Goal: Task Accomplishment & Management: Manage account settings

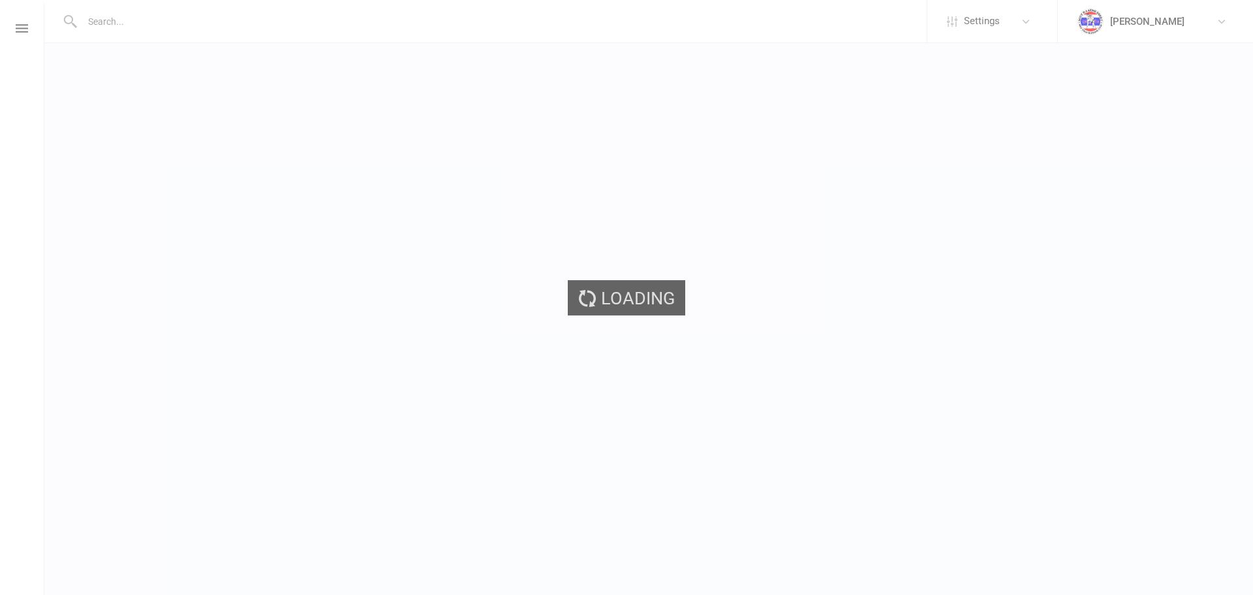
click at [118, 25] on div "Loading" at bounding box center [626, 297] width 1253 height 595
click at [121, 22] on input "text" at bounding box center [502, 21] width 849 height 18
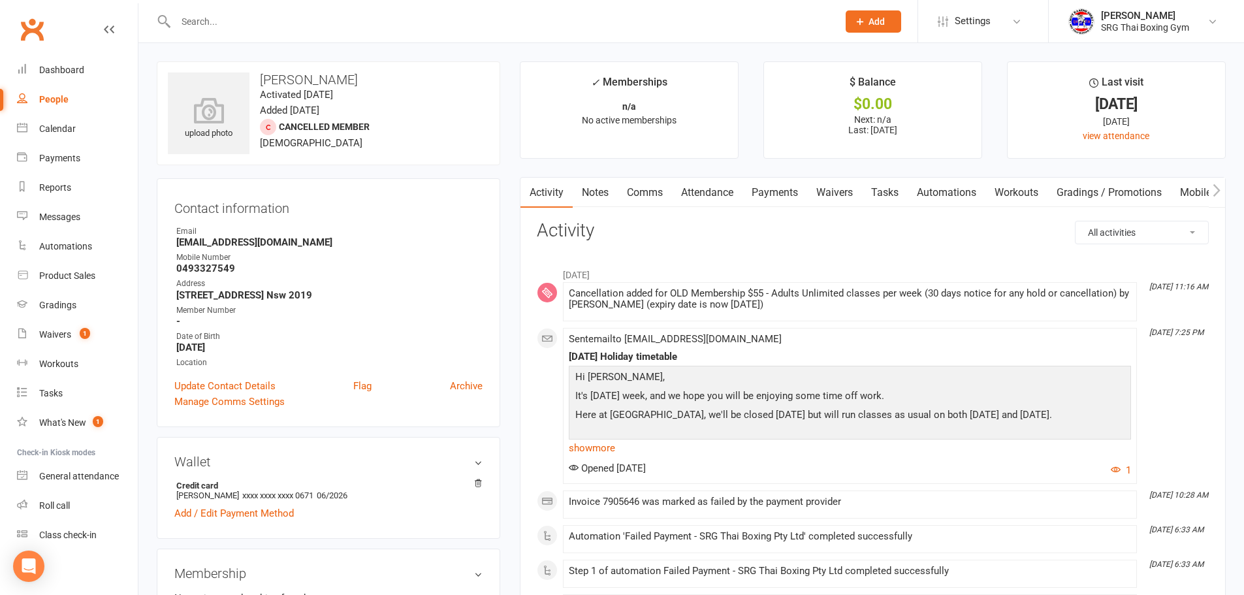
click at [215, 29] on input "text" at bounding box center [500, 21] width 657 height 18
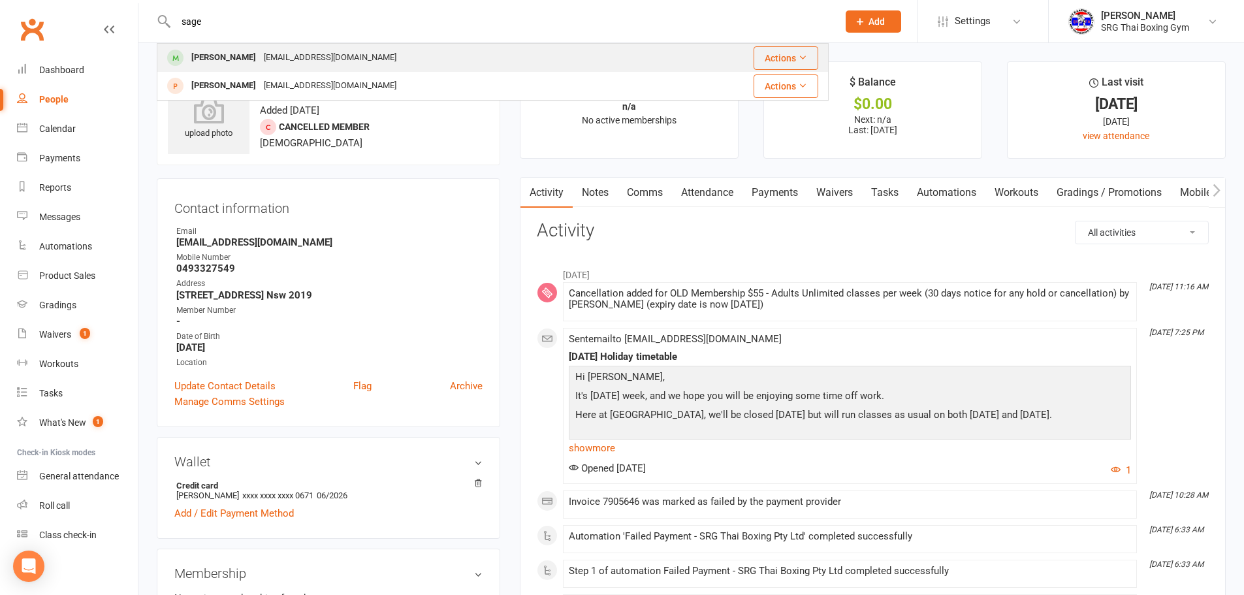
type input "sage"
click at [260, 64] on div "[EMAIL_ADDRESS][DOMAIN_NAME]" at bounding box center [330, 57] width 140 height 19
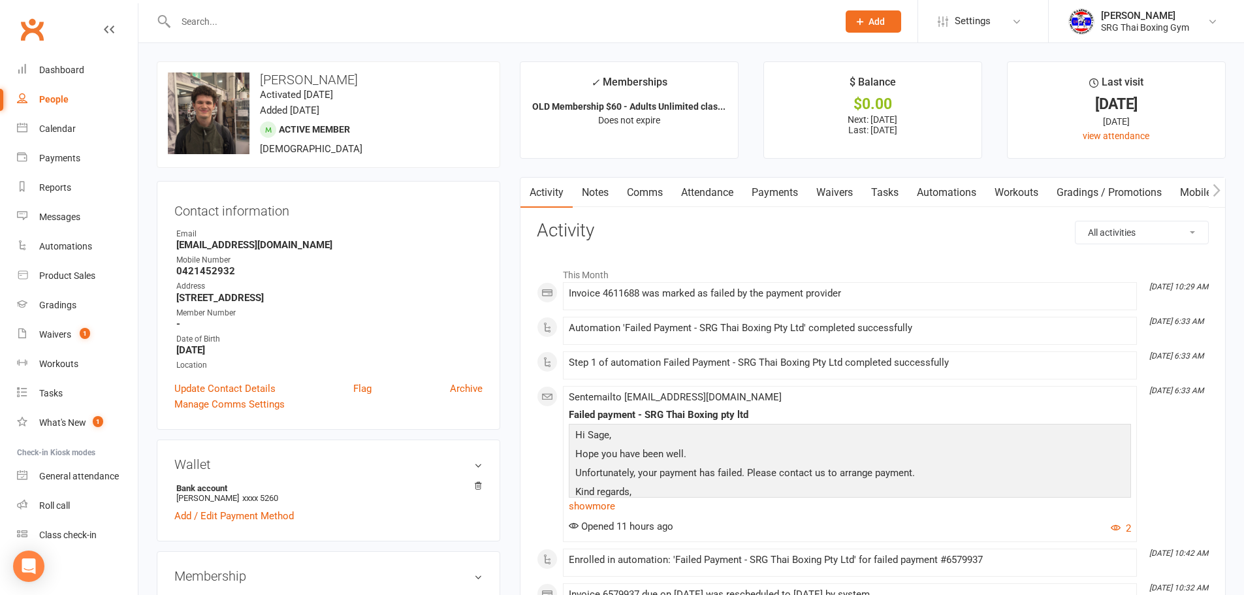
click at [263, 245] on strong "[EMAIL_ADDRESS][DOMAIN_NAME]" at bounding box center [329, 245] width 306 height 12
copy render-form-field "[EMAIL_ADDRESS][DOMAIN_NAME]"
drag, startPoint x: 745, startPoint y: 198, endPoint x: 758, endPoint y: 197, distance: 13.1
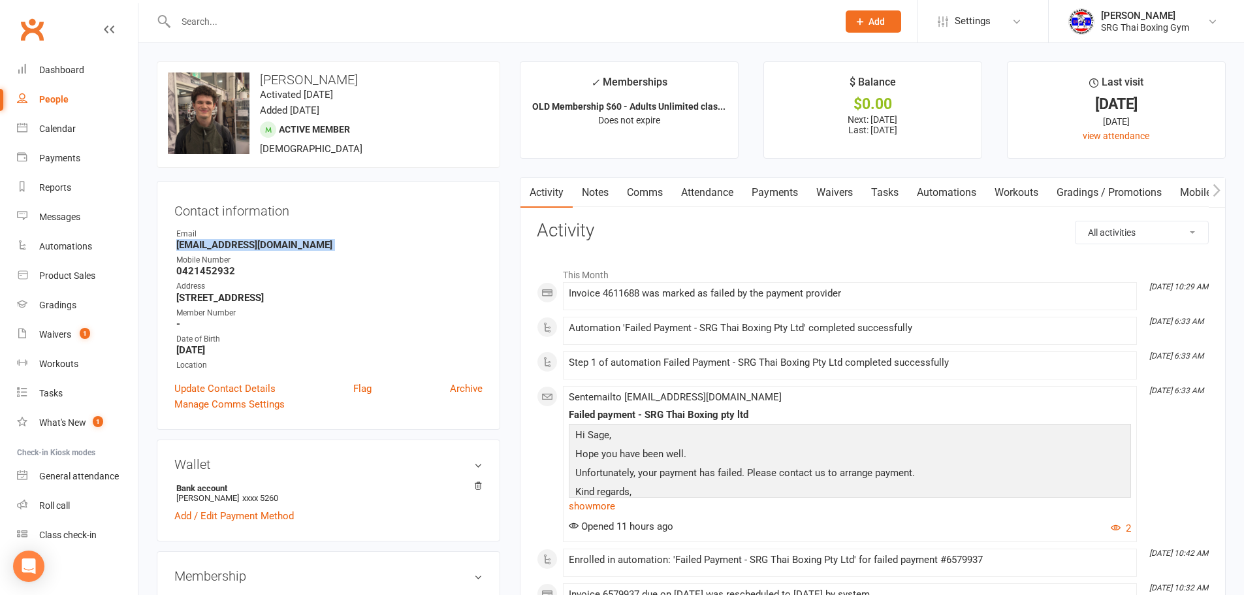
click at [751, 197] on link "Payments" at bounding box center [774, 193] width 65 height 30
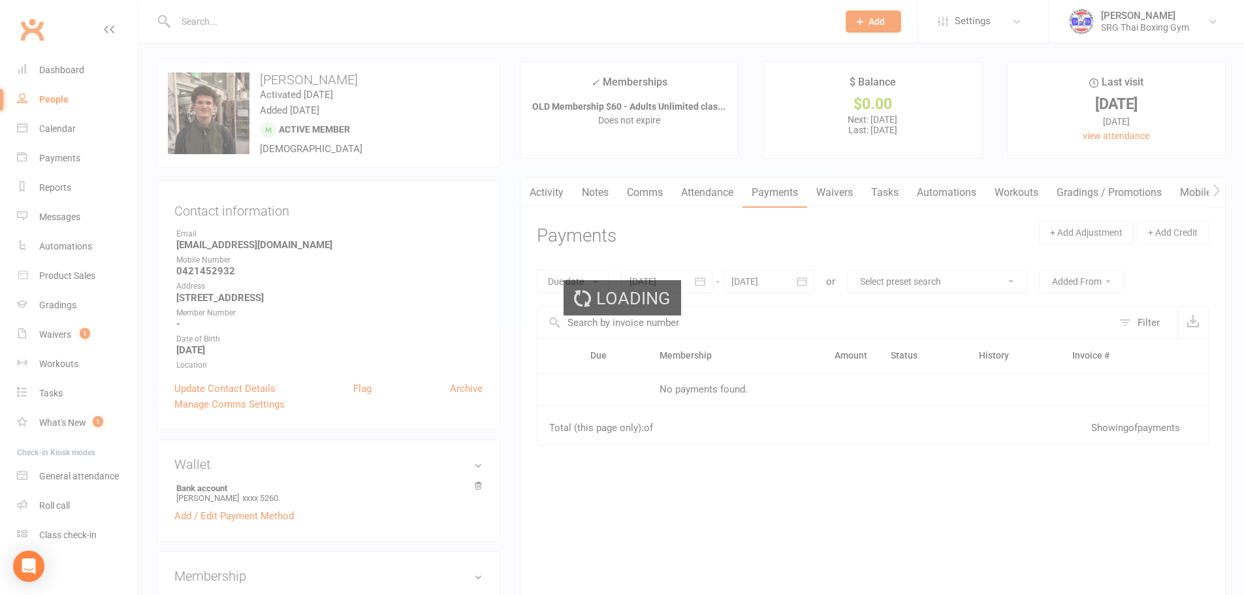
click at [758, 197] on div "Loading" at bounding box center [622, 297] width 1244 height 595
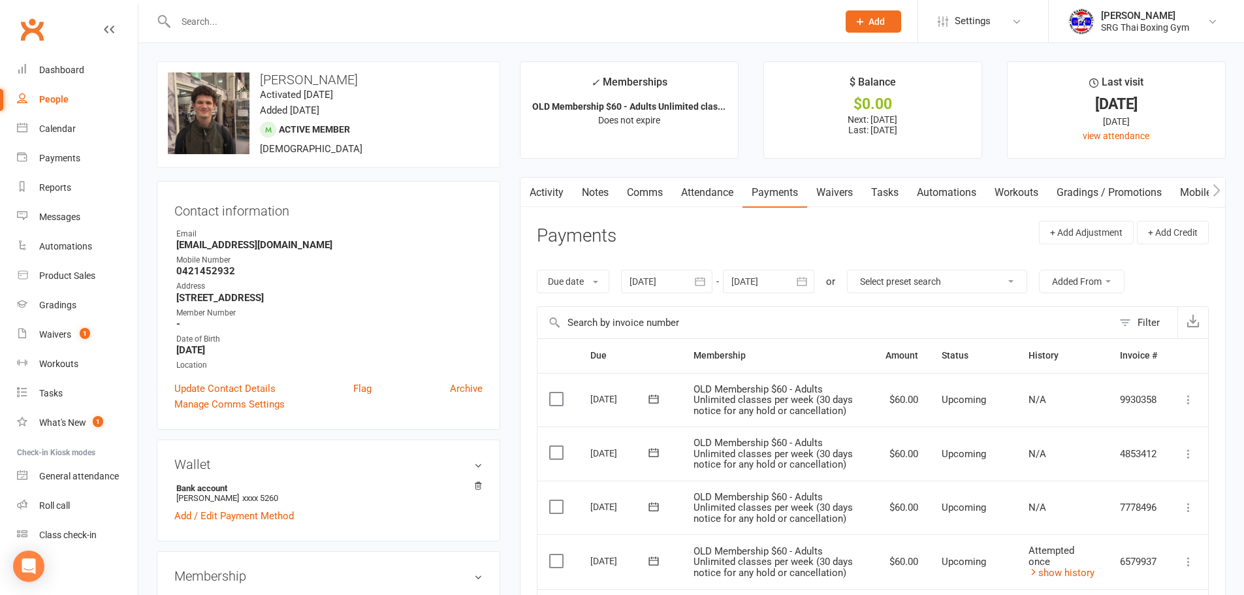
click at [661, 290] on div at bounding box center [666, 282] width 91 height 24
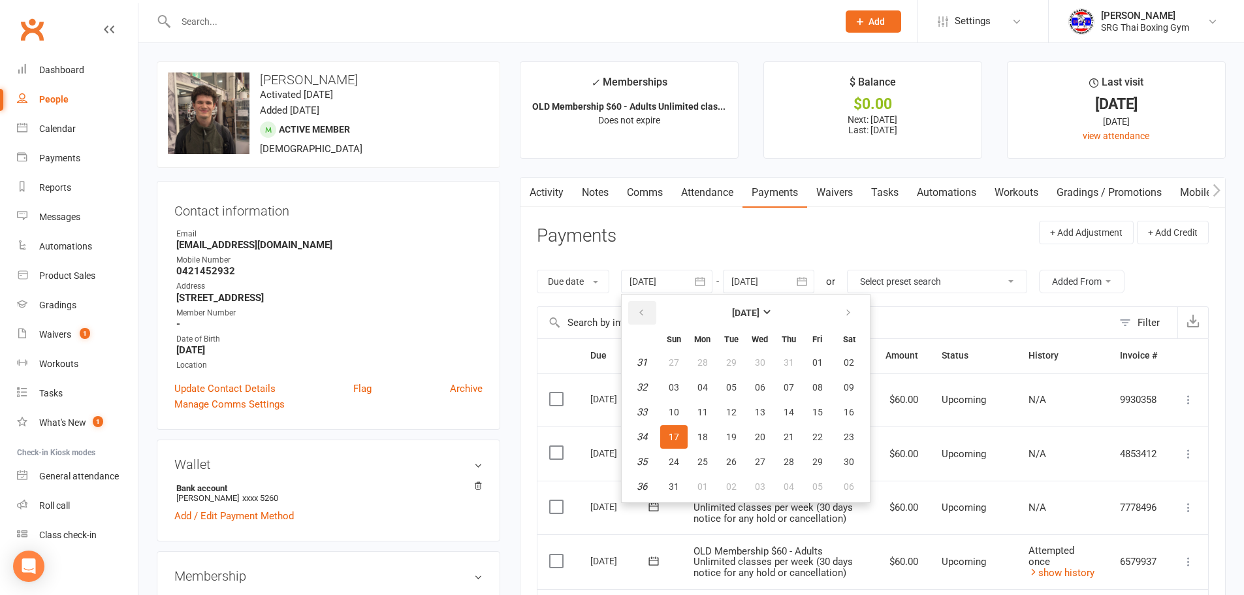
click at [638, 308] on icon "button" at bounding box center [641, 312] width 9 height 10
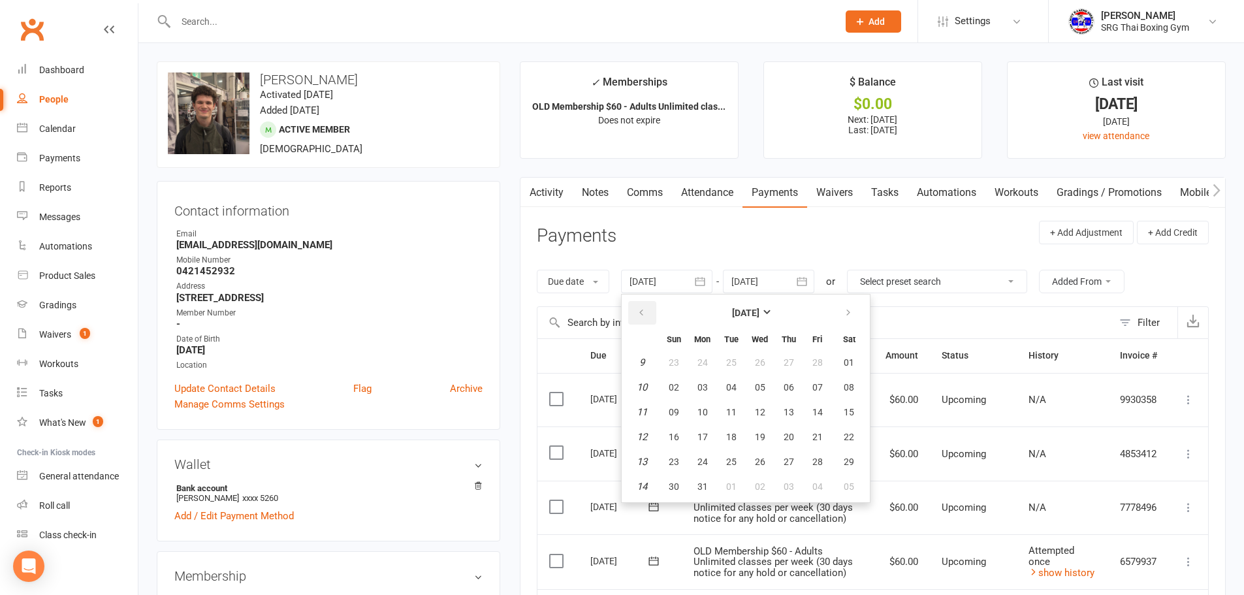
click at [638, 308] on icon "button" at bounding box center [641, 312] width 9 height 10
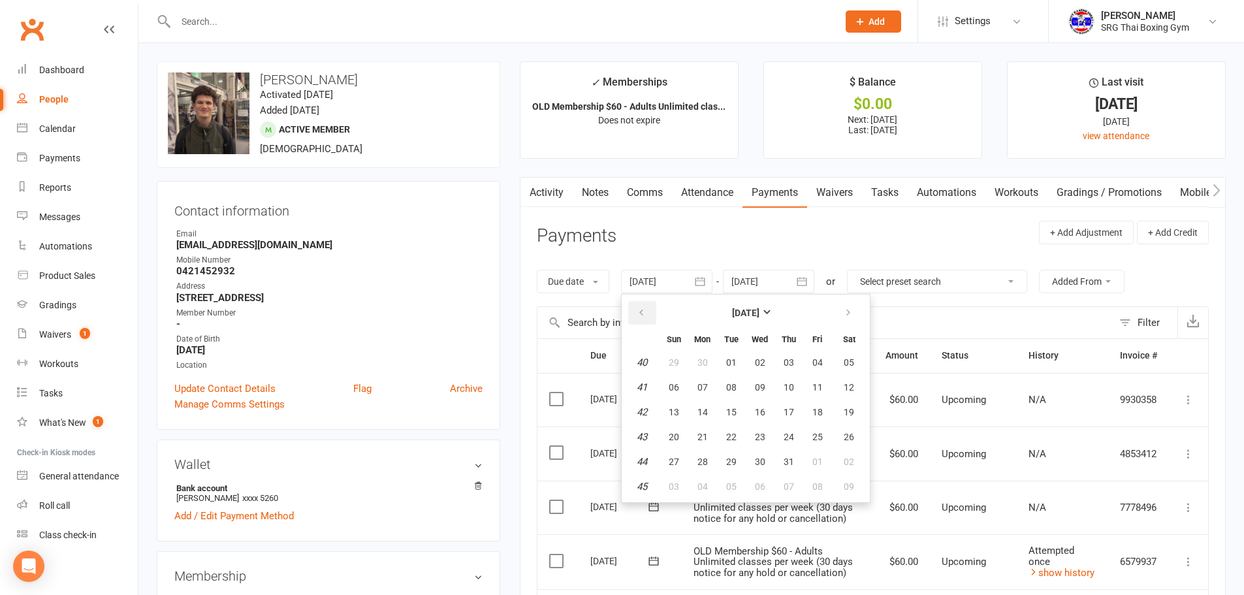
click at [638, 308] on icon "button" at bounding box center [641, 312] width 9 height 10
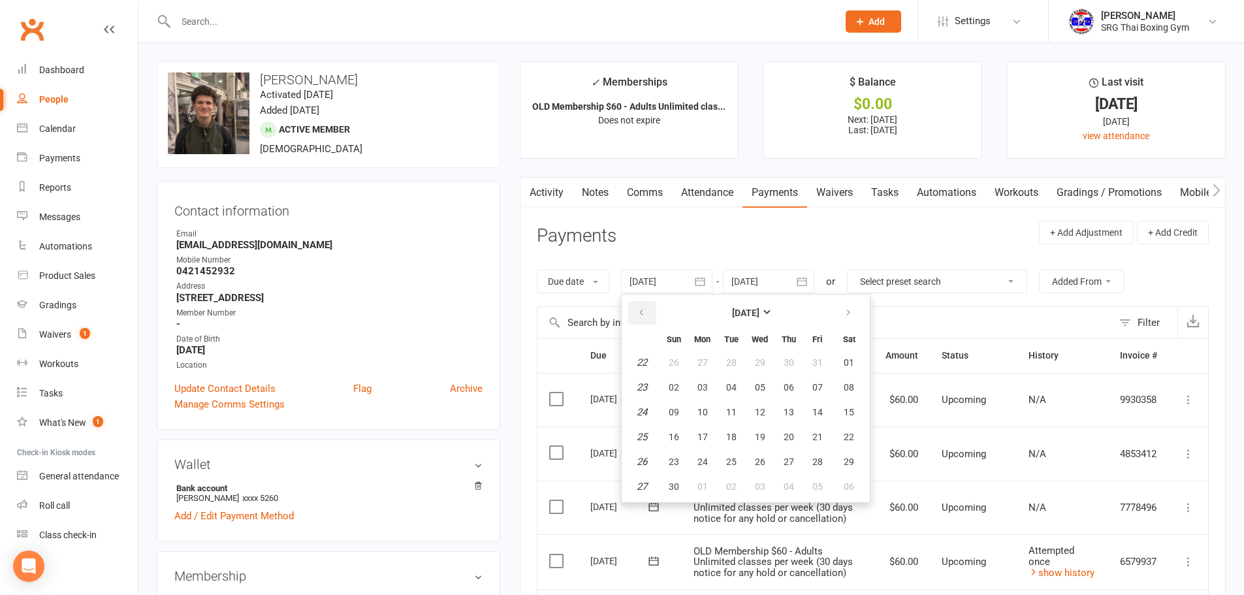
click at [638, 308] on icon "button" at bounding box center [641, 312] width 9 height 10
click at [702, 366] on span "29" at bounding box center [702, 362] width 10 height 10
type input "[DATE]"
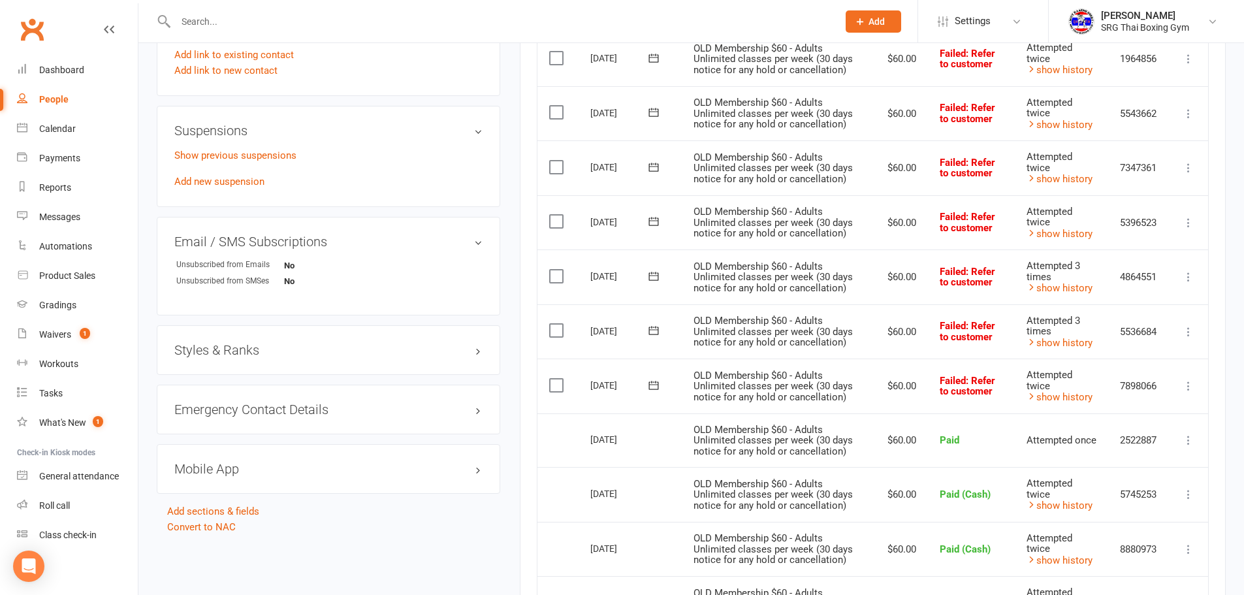
scroll to position [718, 0]
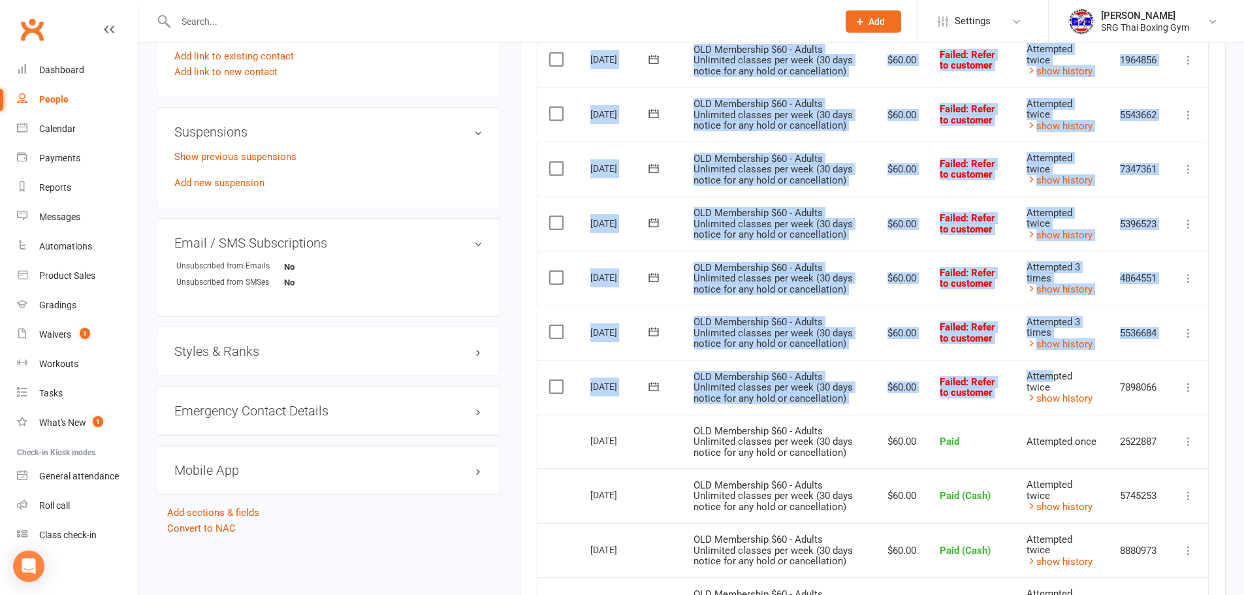
drag, startPoint x: 1218, startPoint y: 417, endPoint x: 1047, endPoint y: 362, distance: 179.0
click at [1047, 362] on div "Activity Notes Comms Attendance Payments Waivers Tasks Automations Workouts Gra…" at bounding box center [873, 351] width 706 height 1784
click at [1236, 394] on div "upload photo change photo [PERSON_NAME] Activated [DATE] Added [DATE] Active me…" at bounding box center [690, 299] width 1105 height 1949
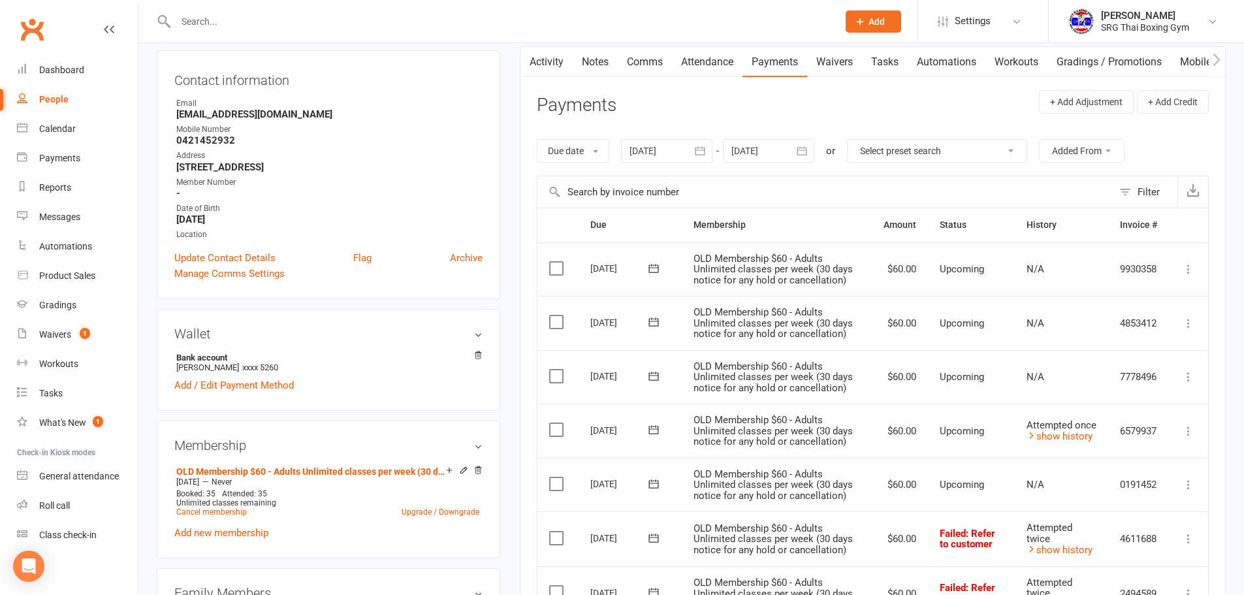
scroll to position [0, 0]
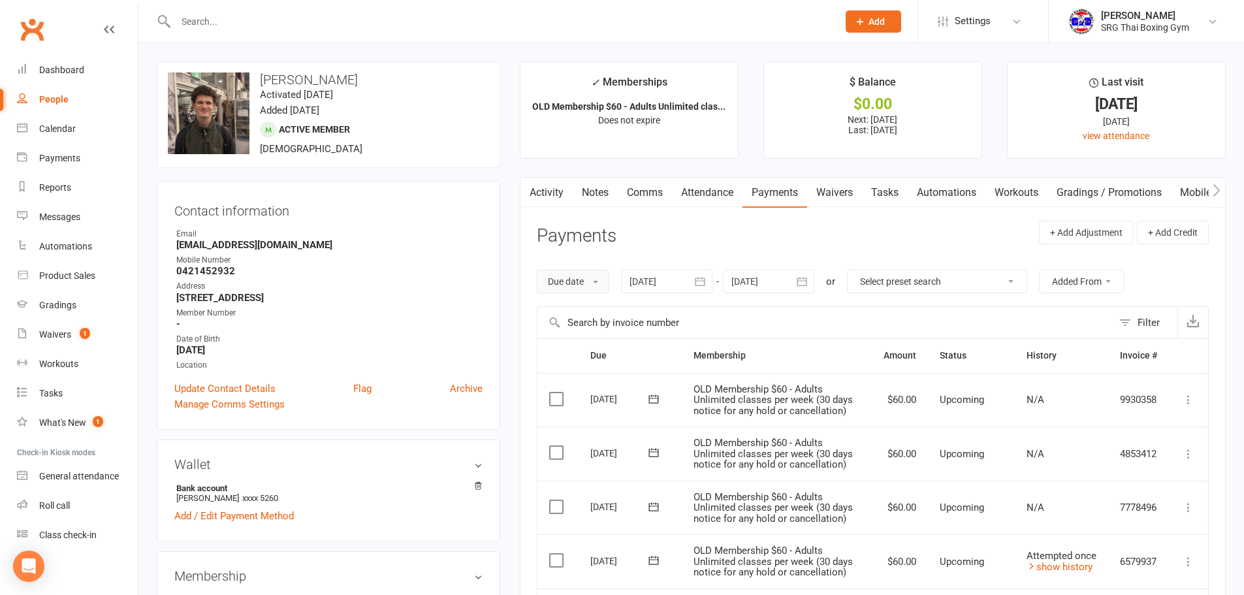
click at [571, 281] on button "Due date" at bounding box center [573, 282] width 72 height 24
click at [603, 353] on link "Date failed" at bounding box center [601, 363] width 129 height 26
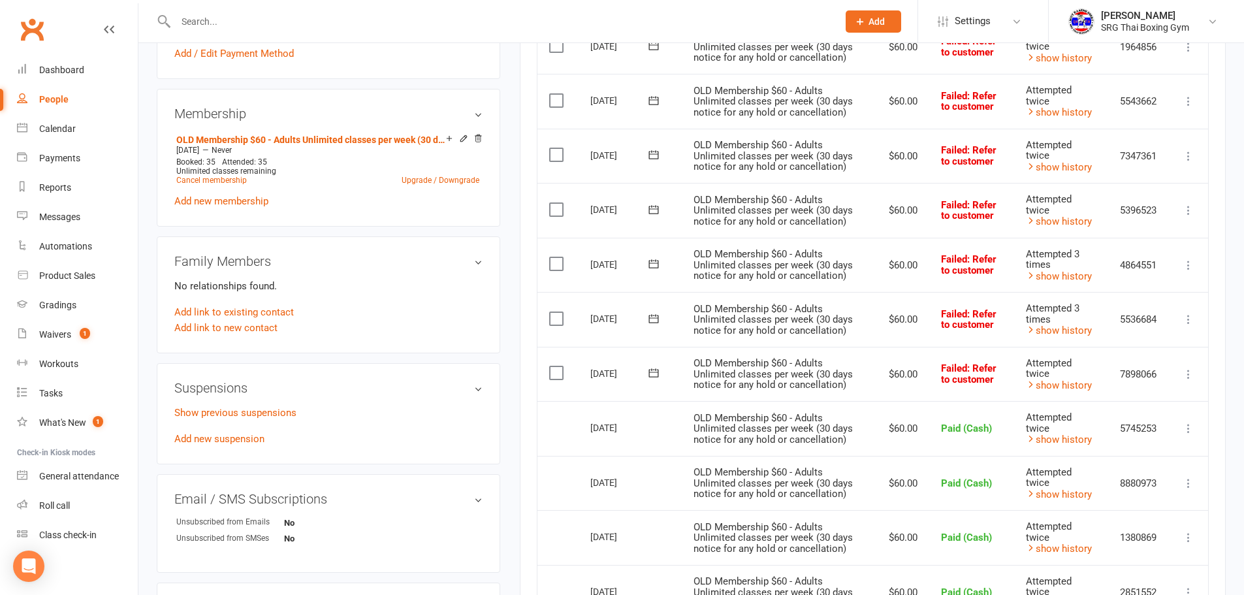
scroll to position [457, 0]
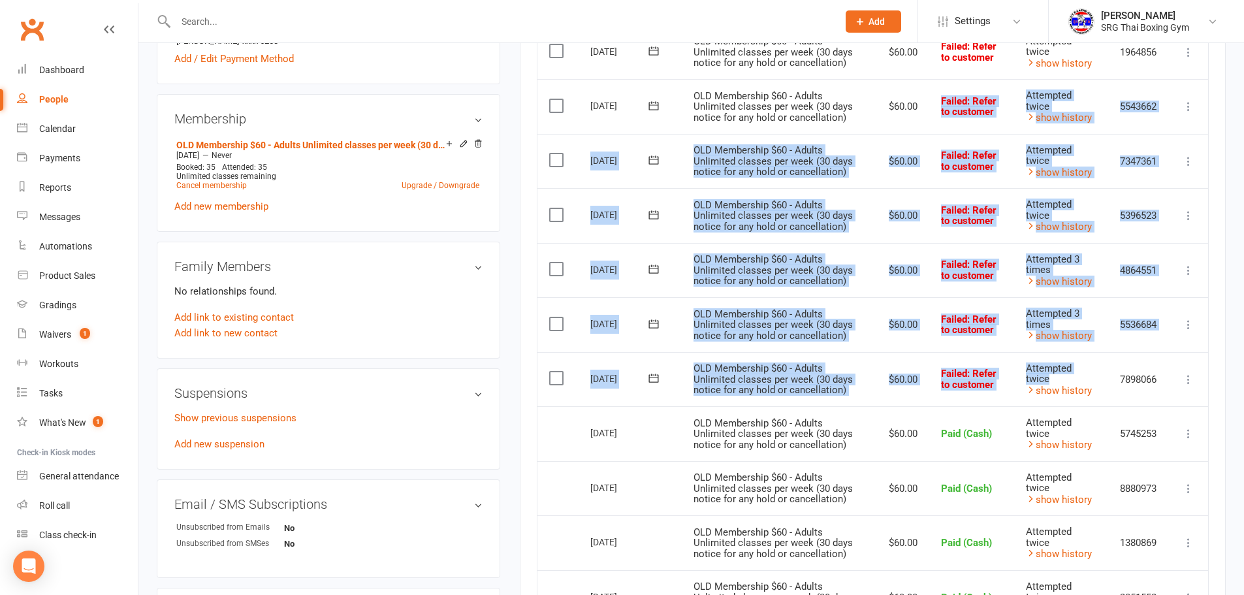
drag, startPoint x: 1034, startPoint y: 386, endPoint x: 922, endPoint y: 114, distance: 294.8
click at [922, 114] on table "Due Contact Membership Amount Status History Invoice # Select this [DATE] [PERS…" at bounding box center [873, 490] width 672 height 1218
click at [875, 371] on td "$60.00" at bounding box center [901, 379] width 56 height 55
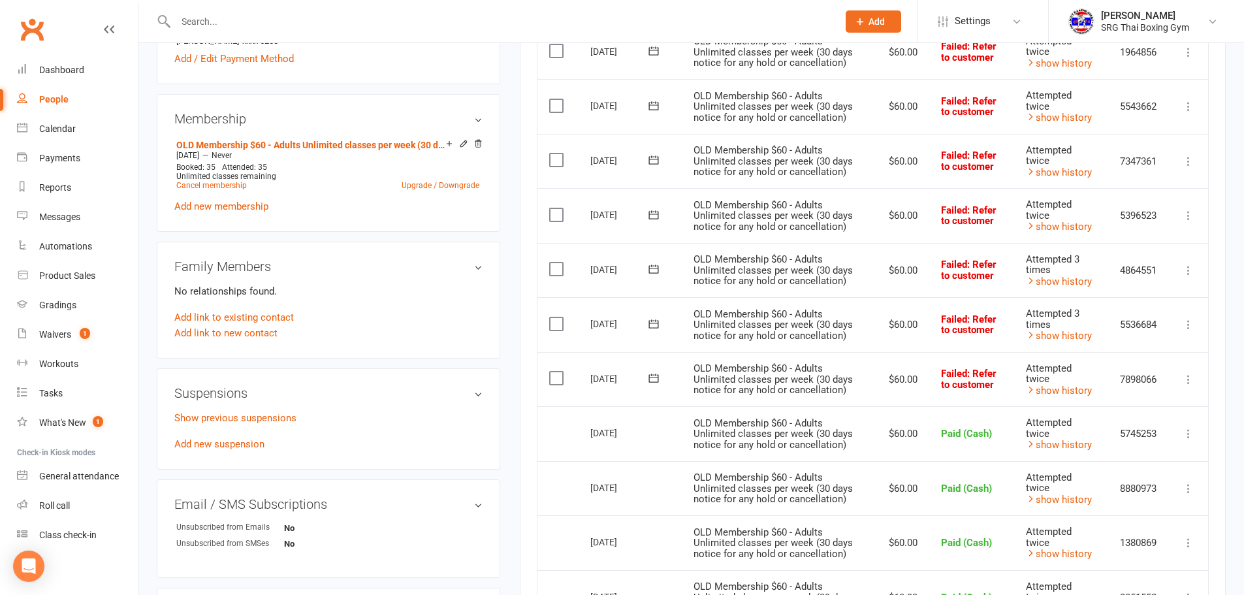
click at [881, 321] on td "$60.00" at bounding box center [901, 324] width 56 height 55
click at [879, 279] on td "$60.00" at bounding box center [901, 270] width 56 height 55
click at [870, 222] on td "OLD Membership $60 - Adults Unlimited classes per week (30 days notice for any …" at bounding box center [777, 215] width 191 height 55
click at [876, 160] on td "$60.00" at bounding box center [901, 161] width 56 height 55
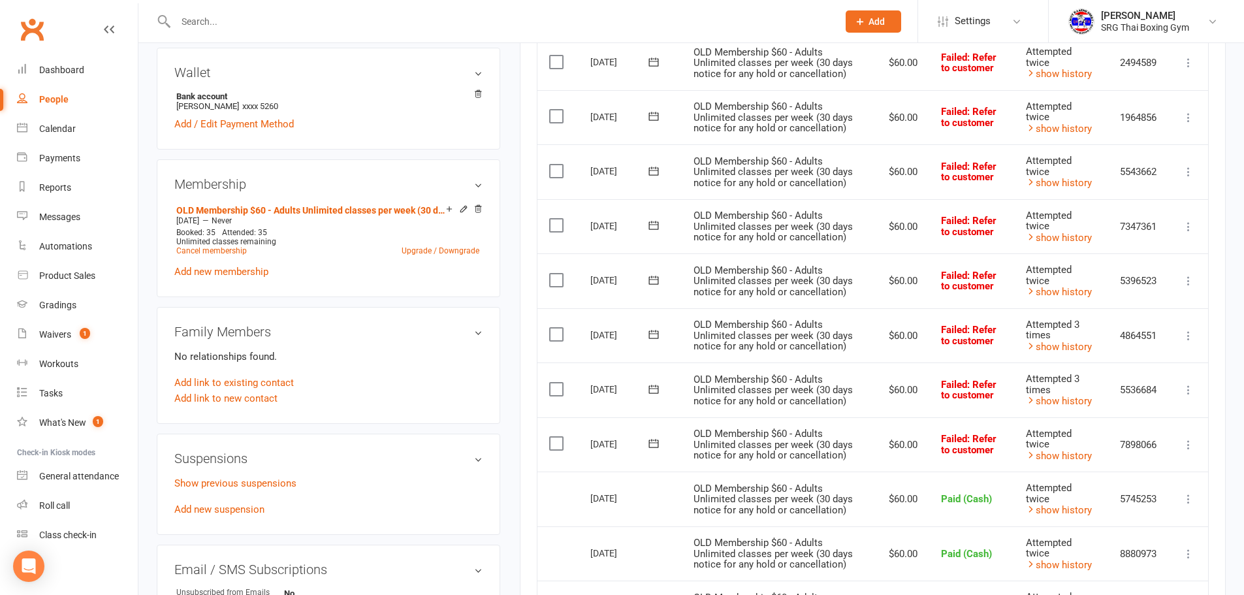
click at [876, 163] on td "$60.00" at bounding box center [901, 171] width 56 height 55
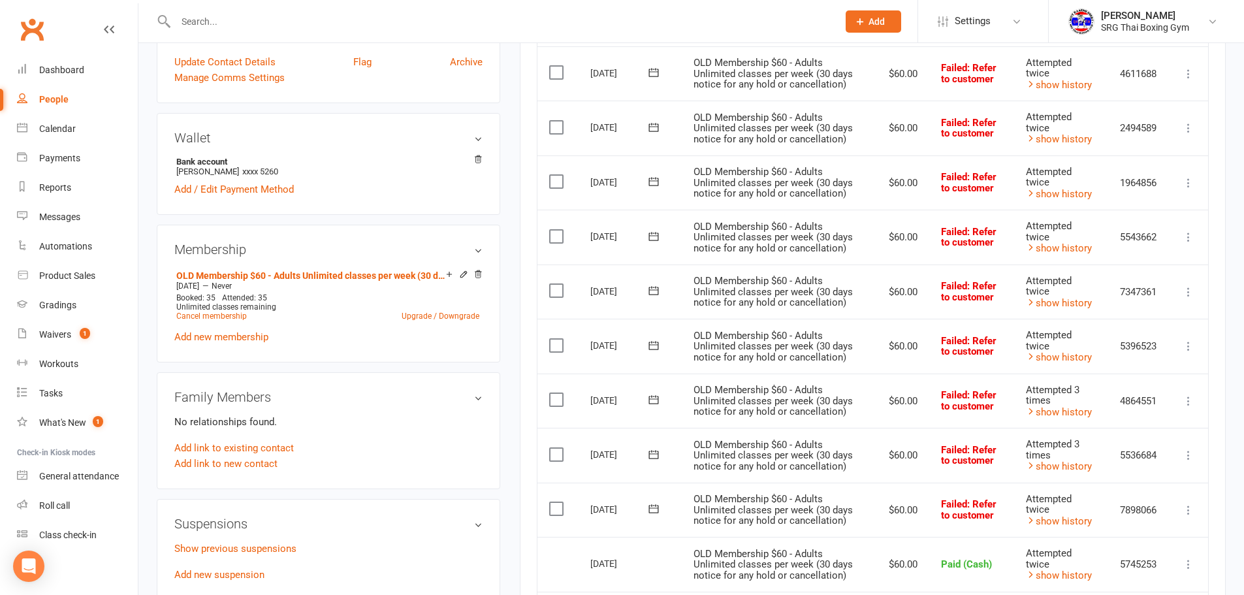
click at [870, 172] on td "OLD Membership $60 - Adults Unlimited classes per week (30 days notice for any …" at bounding box center [777, 182] width 191 height 55
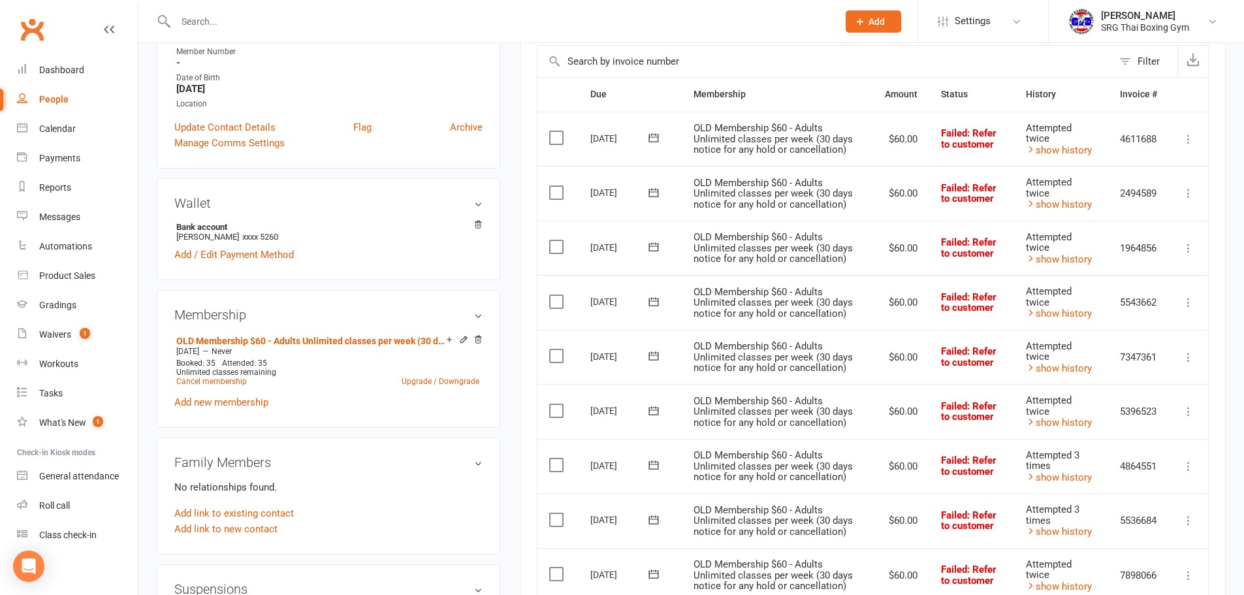
click at [870, 181] on td "OLD Membership $60 - Adults Unlimited classes per week (30 days notice for any …" at bounding box center [777, 193] width 191 height 55
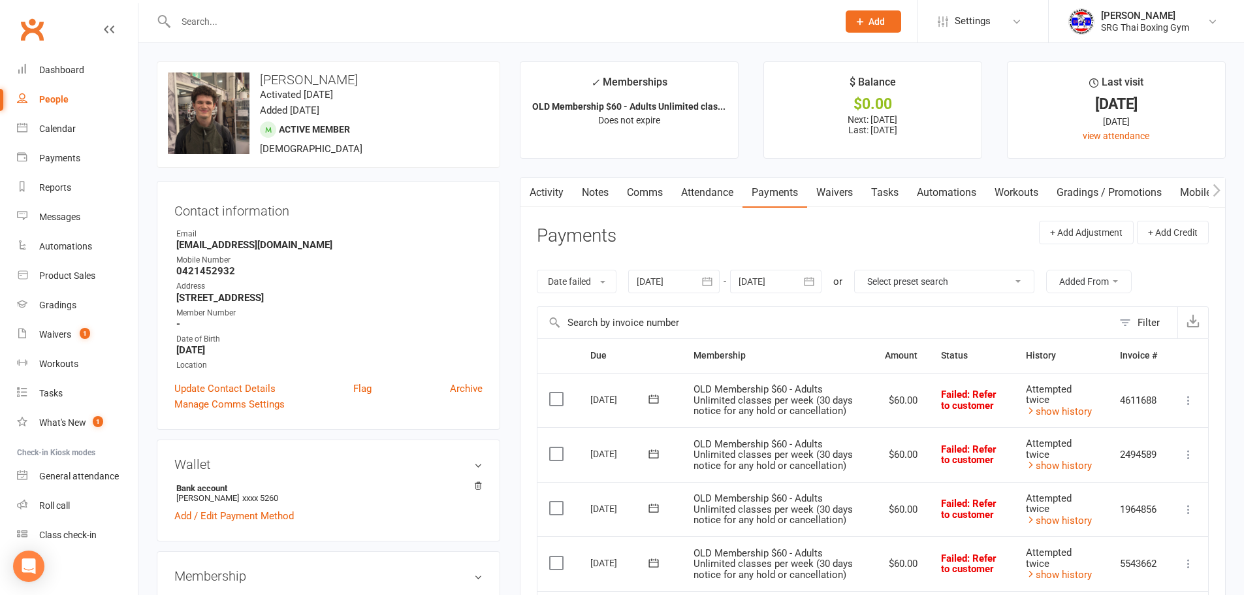
click at [214, 272] on strong "0421452932" at bounding box center [329, 271] width 306 height 12
copy render-form-field "0421452932"
click at [65, 326] on link "Waivers 1" at bounding box center [77, 334] width 121 height 29
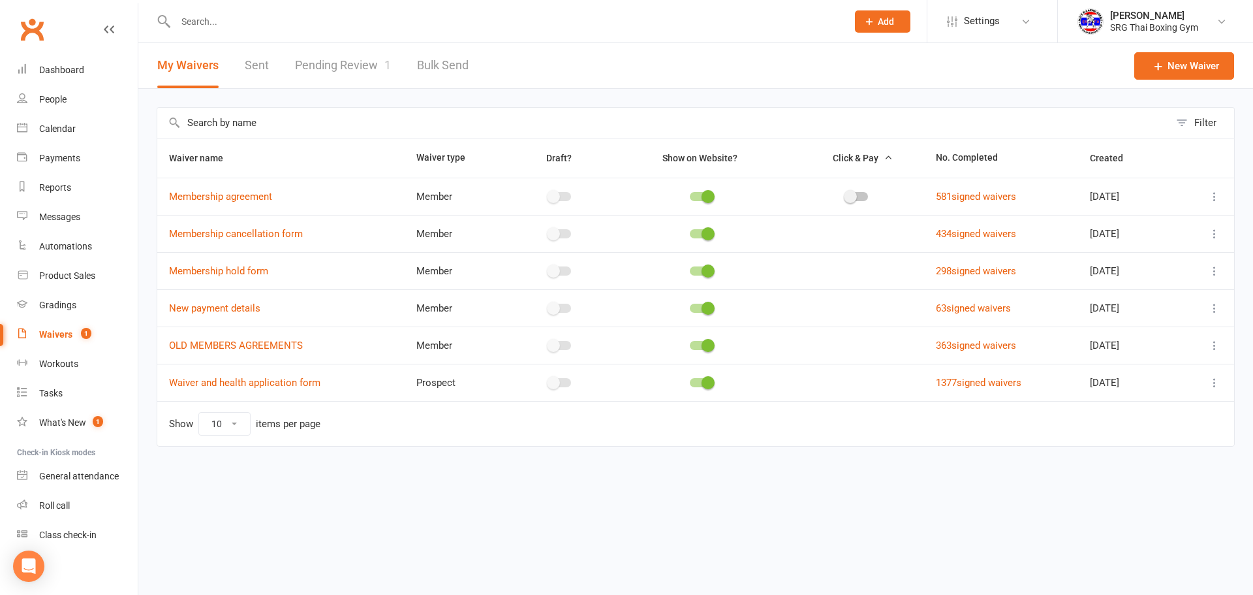
click at [332, 80] on link "Pending Review 1" at bounding box center [343, 65] width 96 height 45
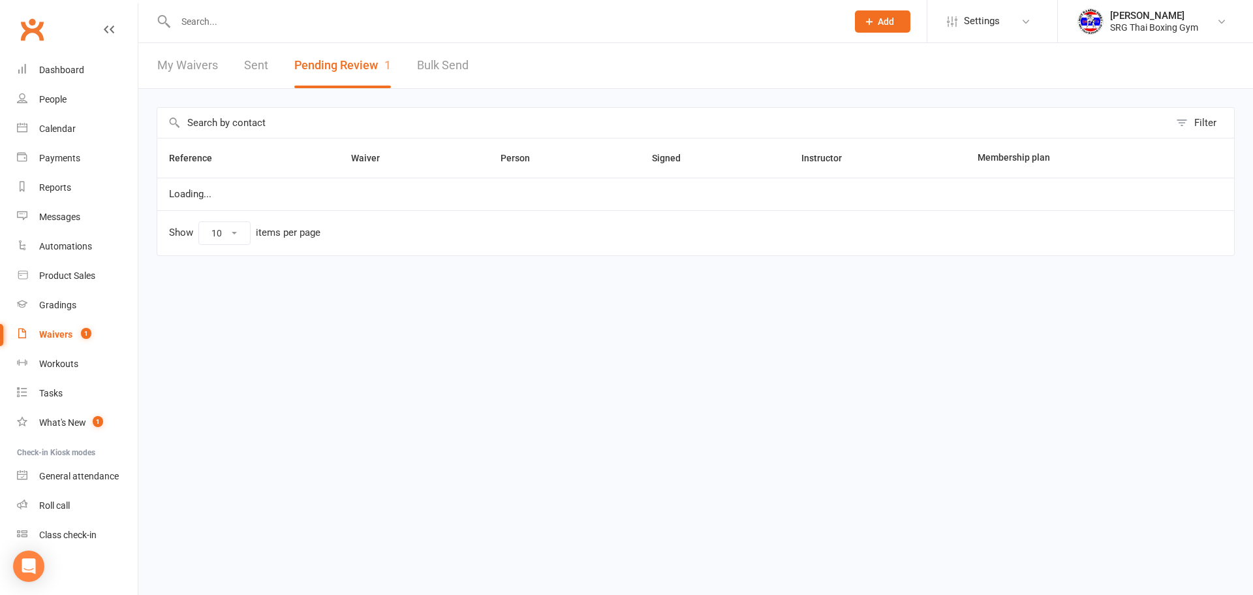
select select "100"
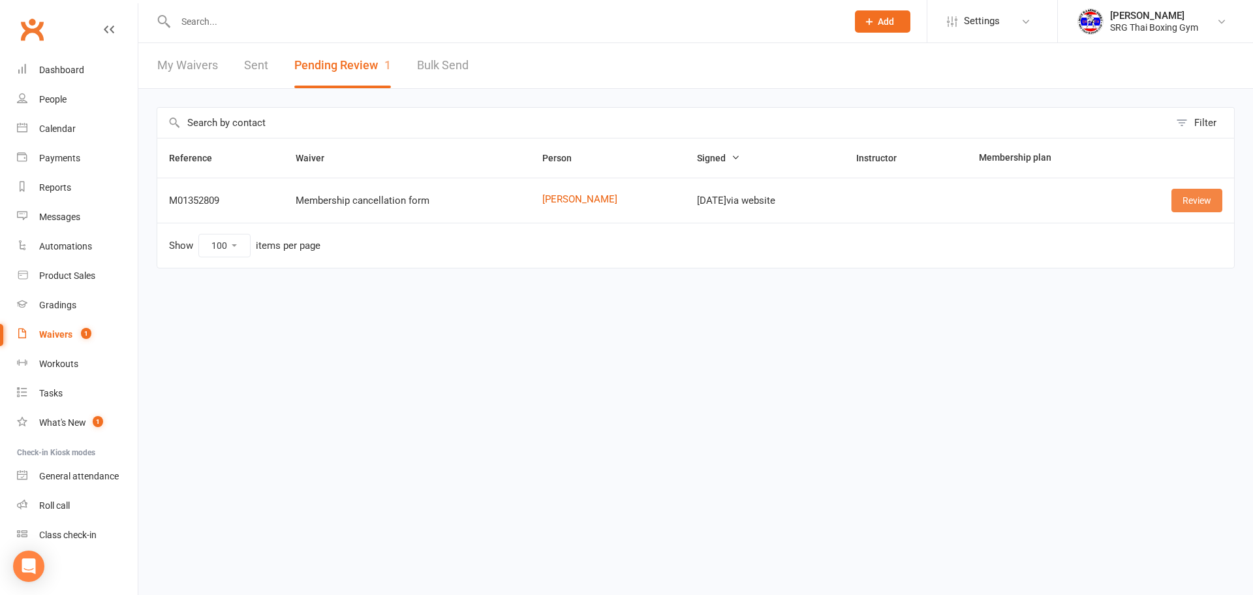
click at [1172, 200] on link "Review" at bounding box center [1197, 201] width 51 height 24
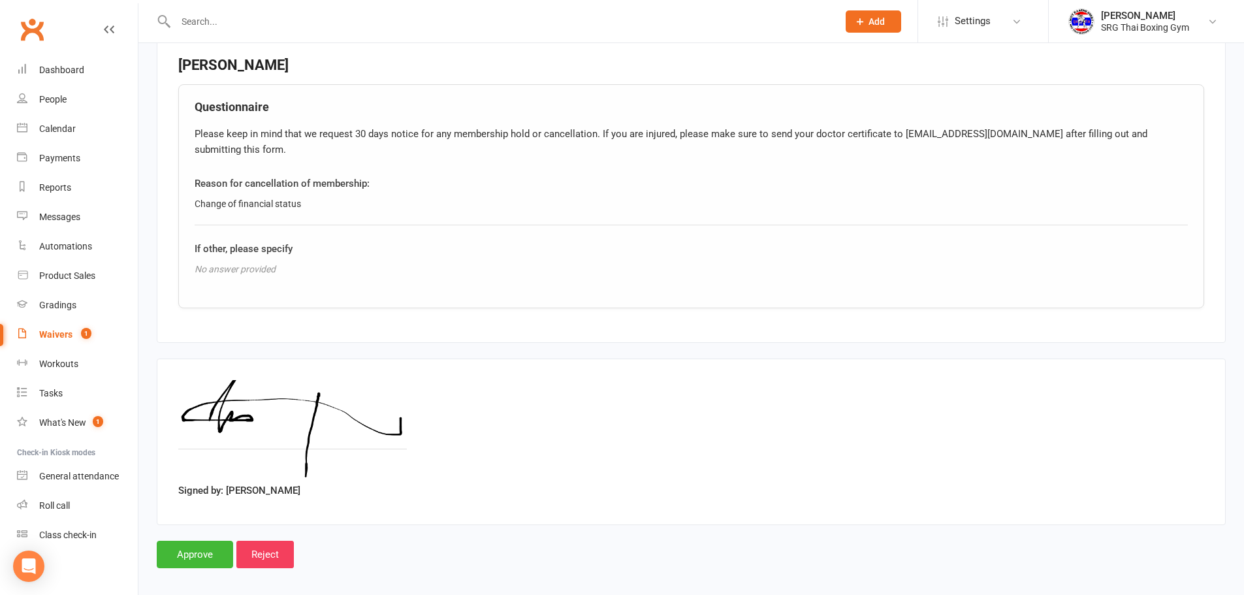
scroll to position [486, 0]
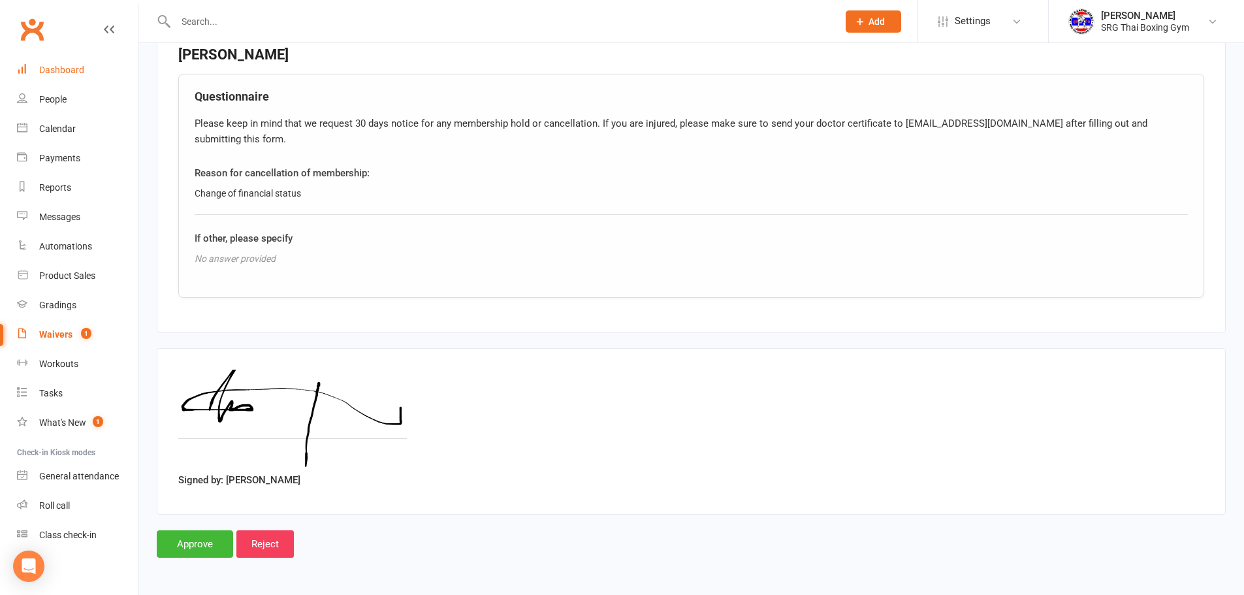
click at [84, 72] on link "Dashboard" at bounding box center [77, 69] width 121 height 29
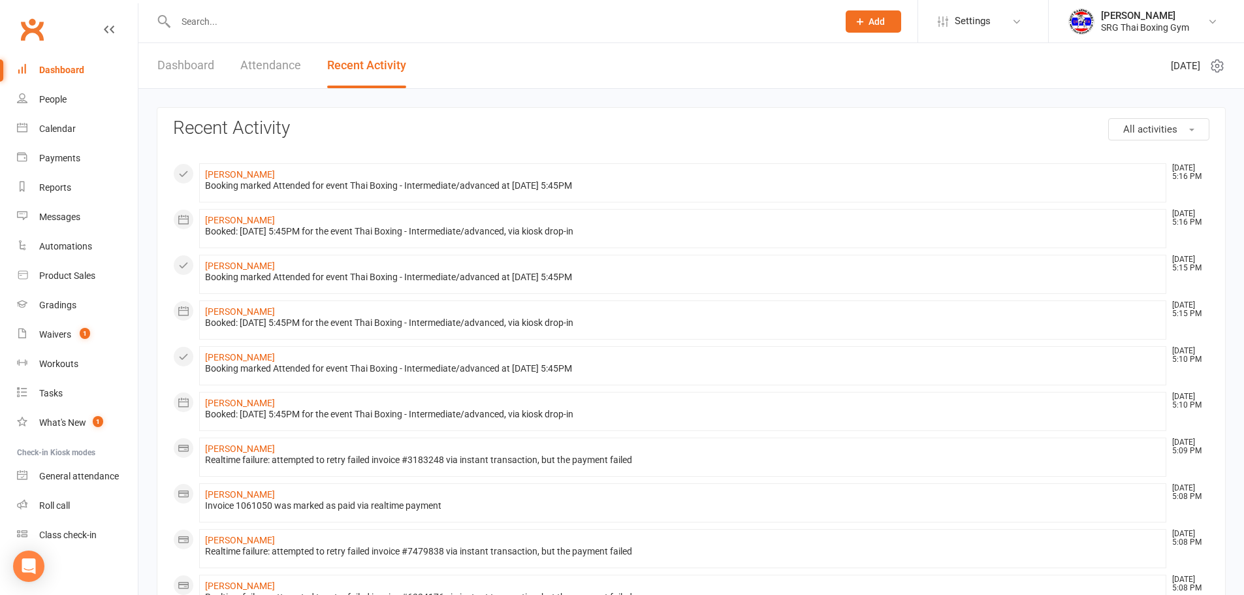
click at [266, 24] on input "text" at bounding box center [500, 21] width 657 height 18
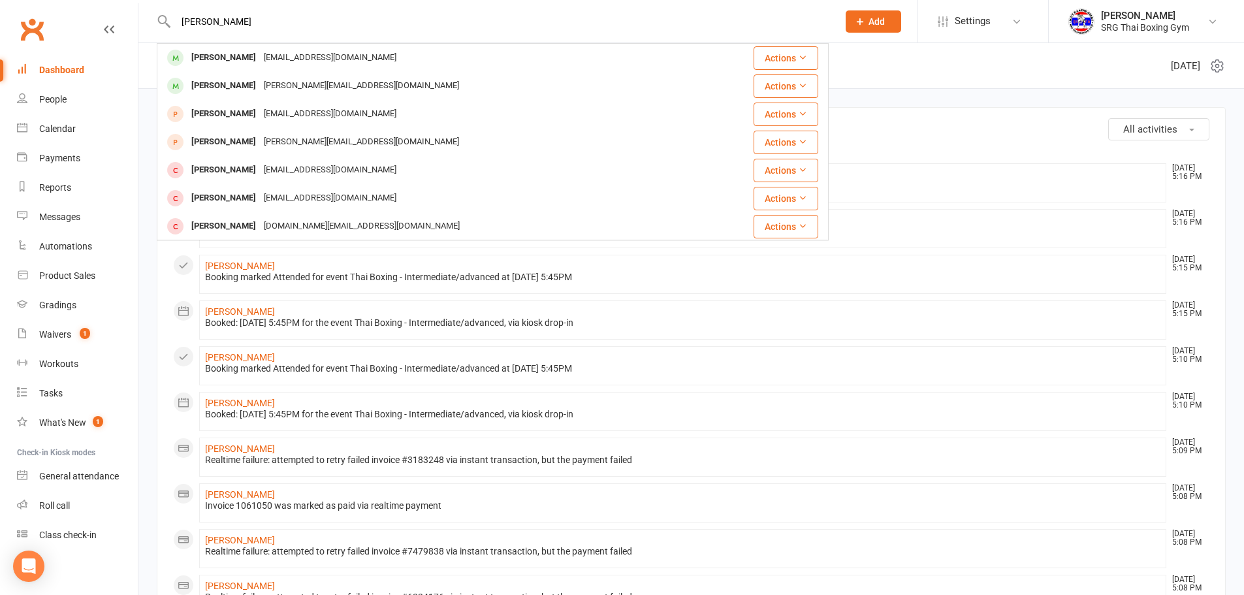
type input "[PERSON_NAME]"
click at [265, 65] on div "[EMAIL_ADDRESS][DOMAIN_NAME]" at bounding box center [330, 57] width 140 height 19
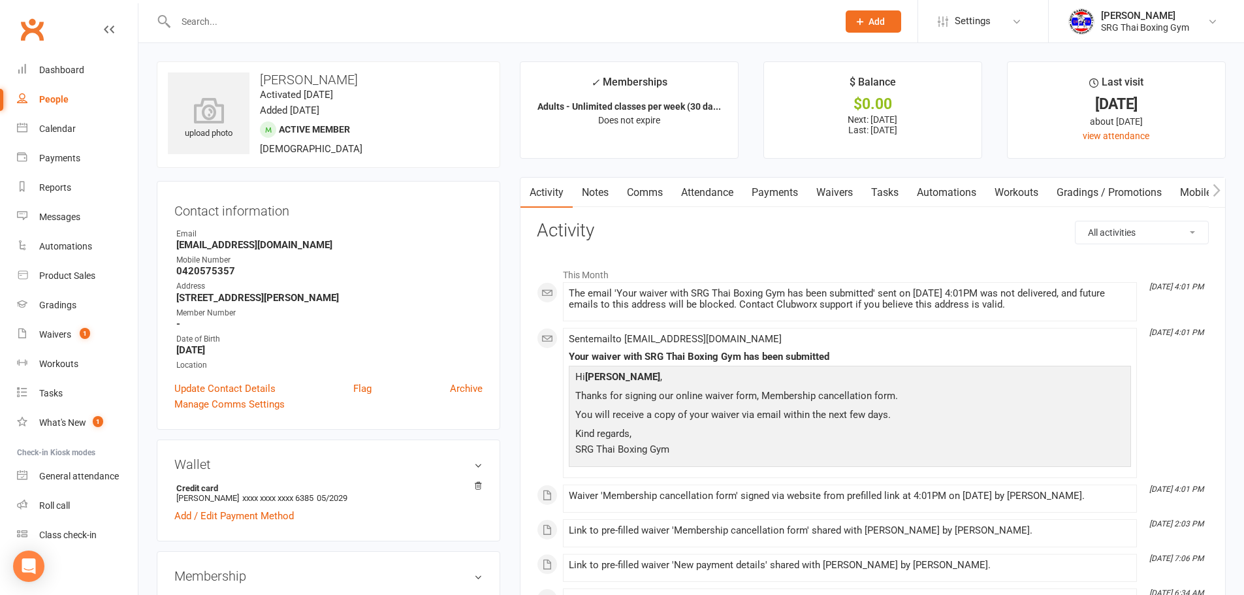
click at [719, 194] on link "Attendance" at bounding box center [707, 193] width 71 height 30
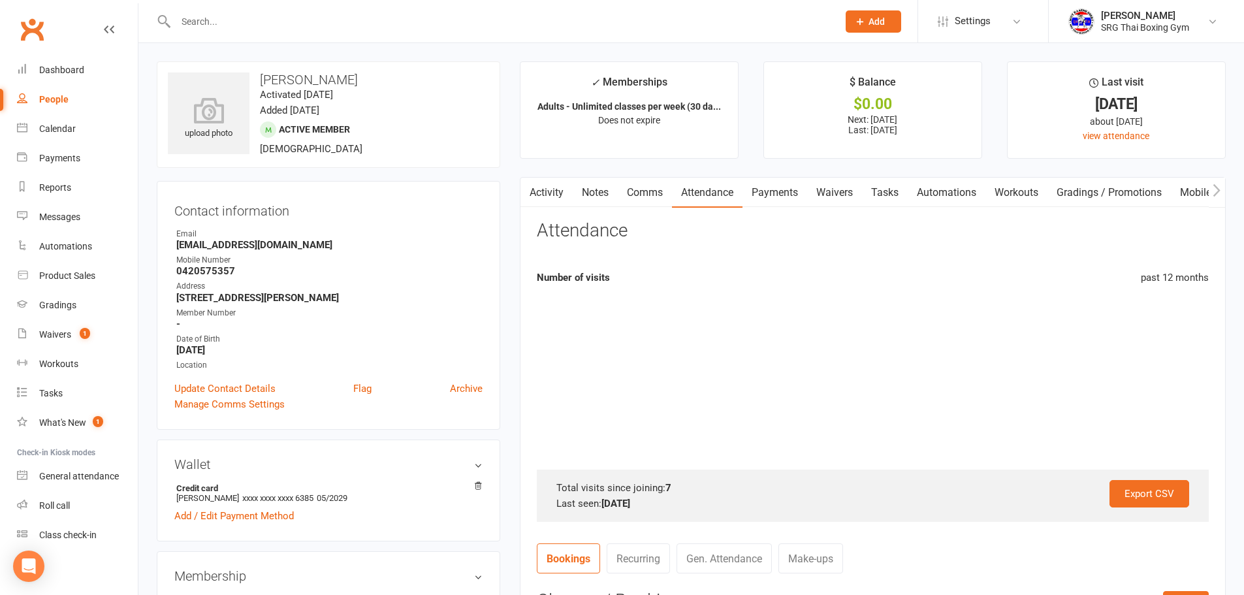
click at [757, 190] on link "Payments" at bounding box center [774, 193] width 65 height 30
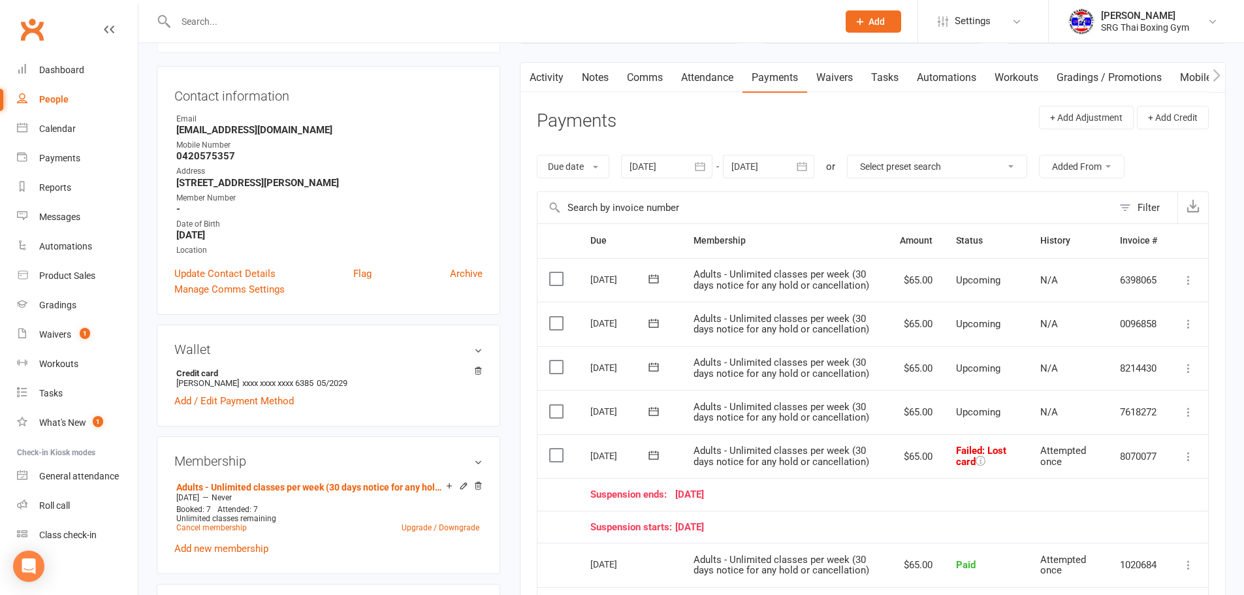
scroll to position [326, 0]
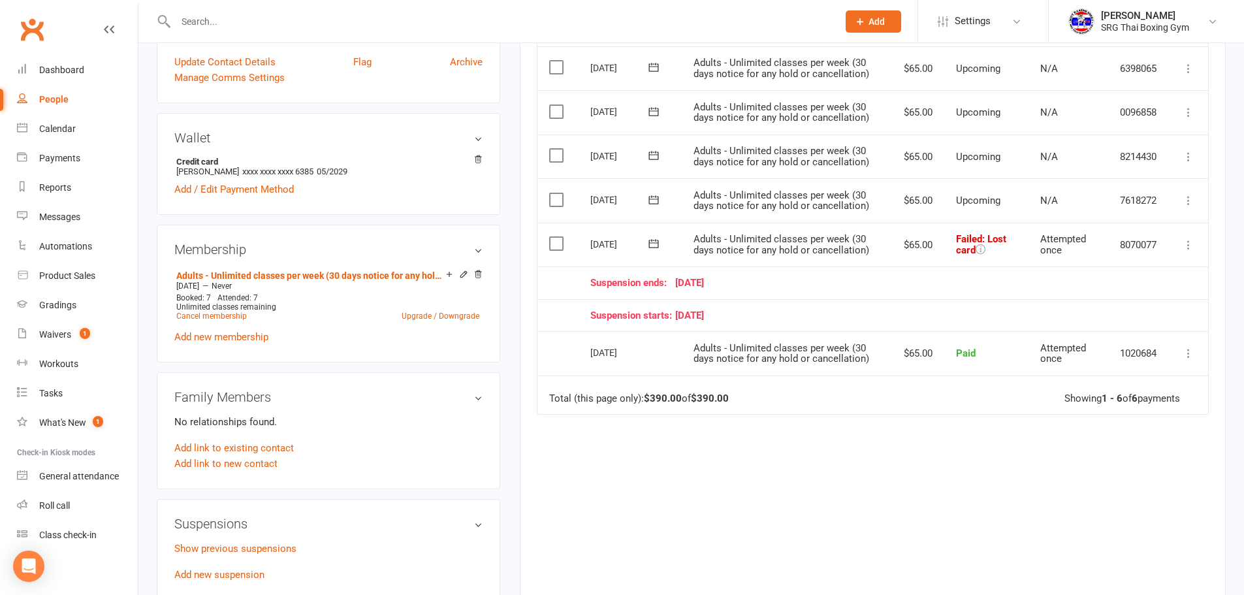
click at [1182, 247] on icon at bounding box center [1188, 244] width 13 height 13
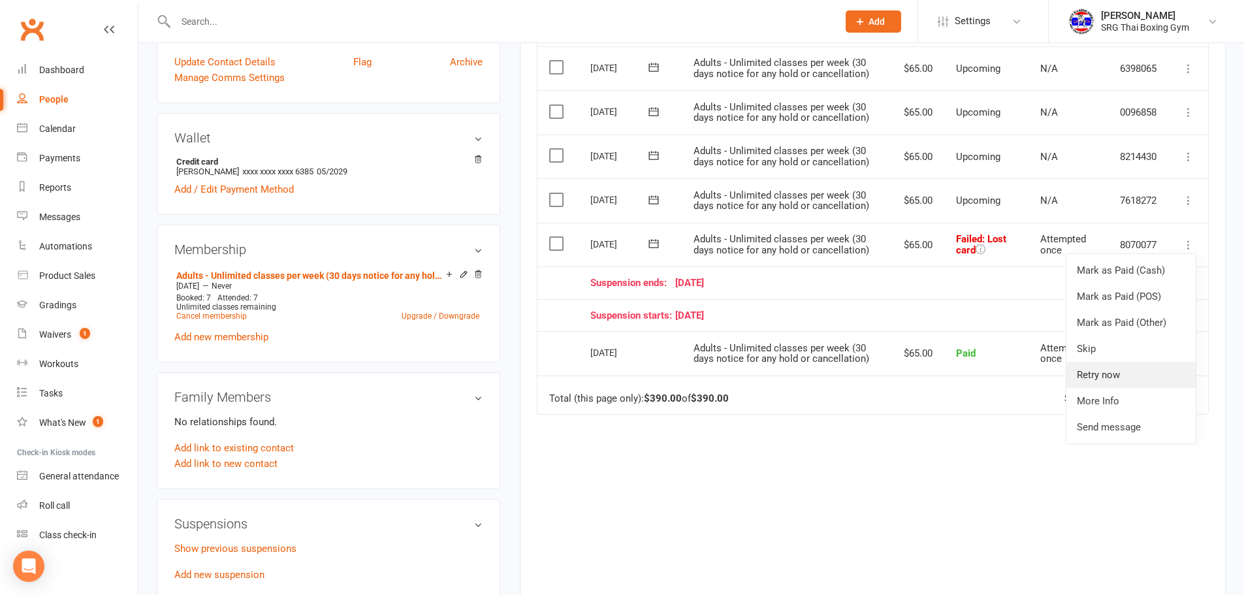
drag, startPoint x: 1075, startPoint y: 366, endPoint x: 1065, endPoint y: 364, distance: 10.0
click at [1076, 366] on link "Retry now" at bounding box center [1130, 375] width 129 height 26
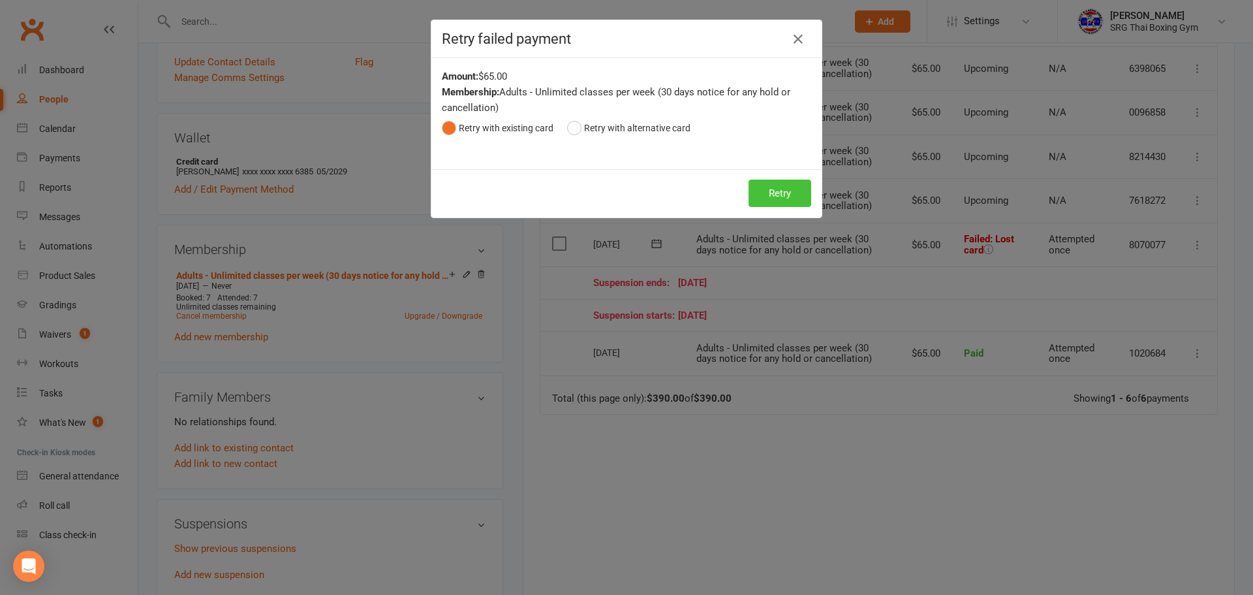
click at [792, 204] on button "Retry" at bounding box center [780, 193] width 63 height 27
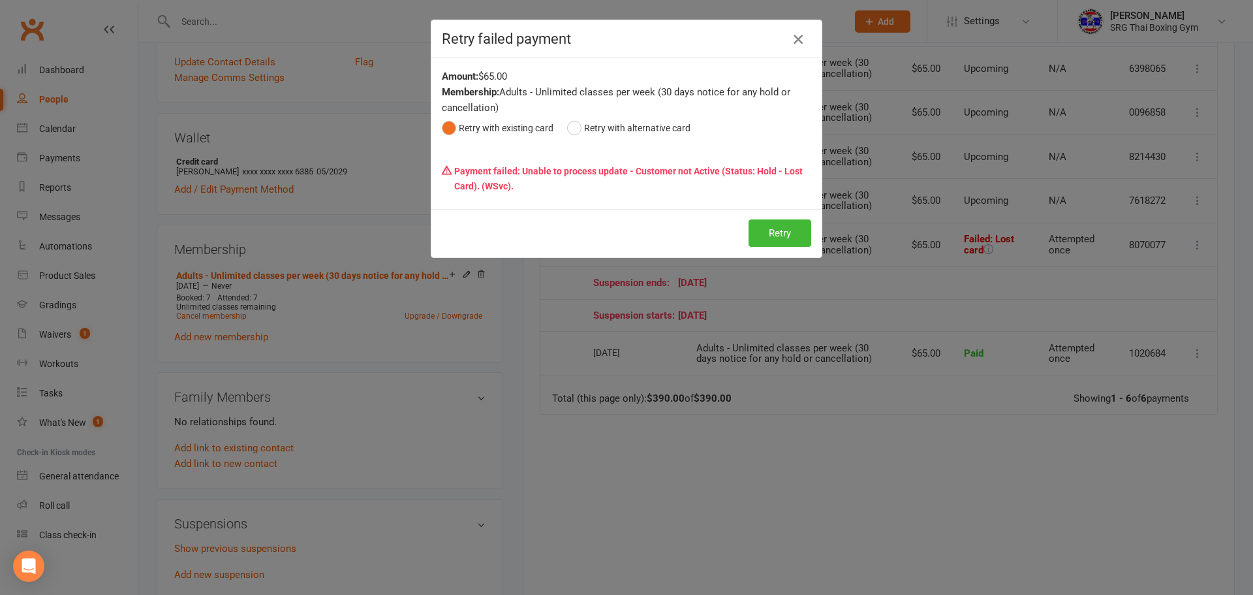
click at [794, 49] on button "button" at bounding box center [798, 39] width 21 height 21
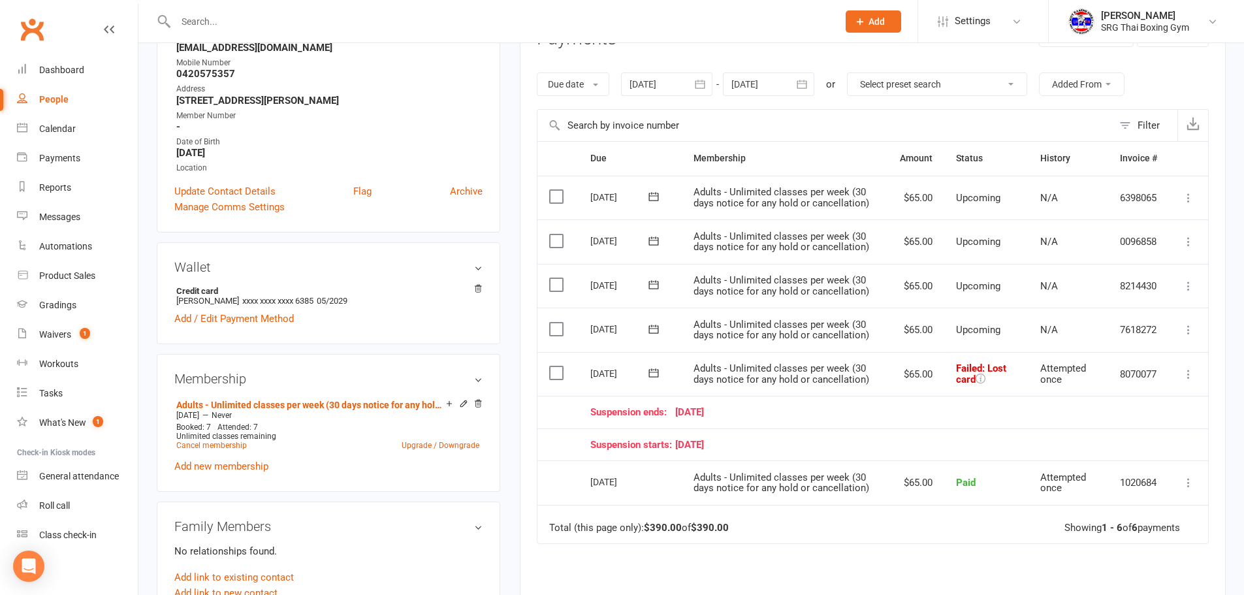
scroll to position [196, 0]
click at [106, 342] on link "Waivers 1" at bounding box center [77, 334] width 121 height 29
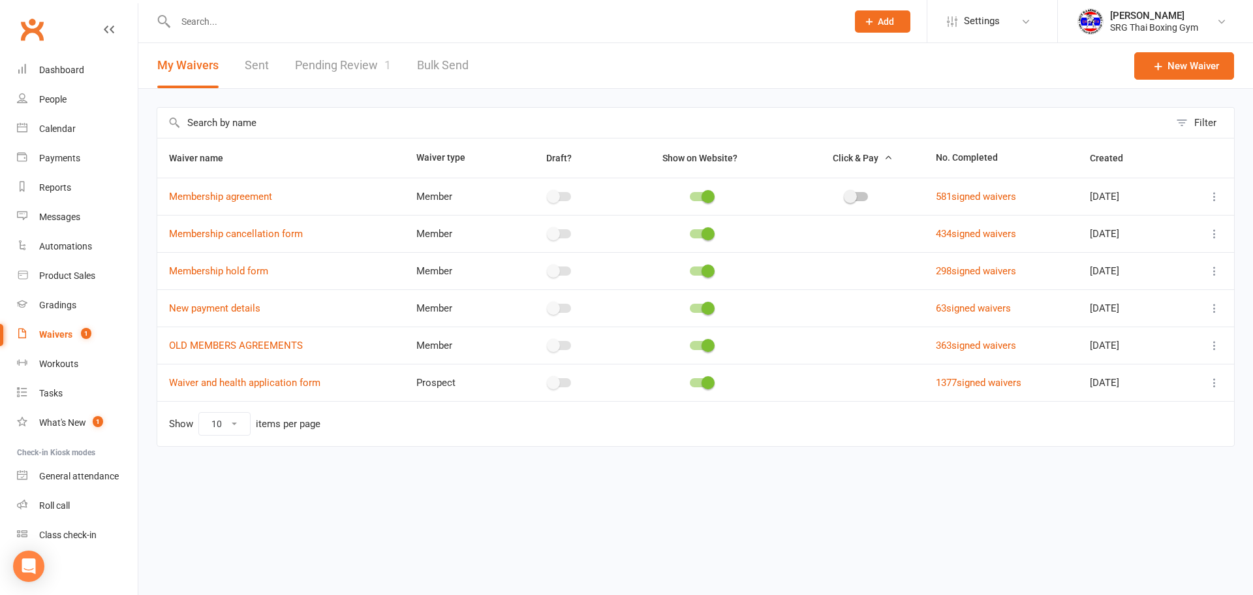
click at [362, 67] on link "Pending Review 1" at bounding box center [343, 65] width 96 height 45
select select "100"
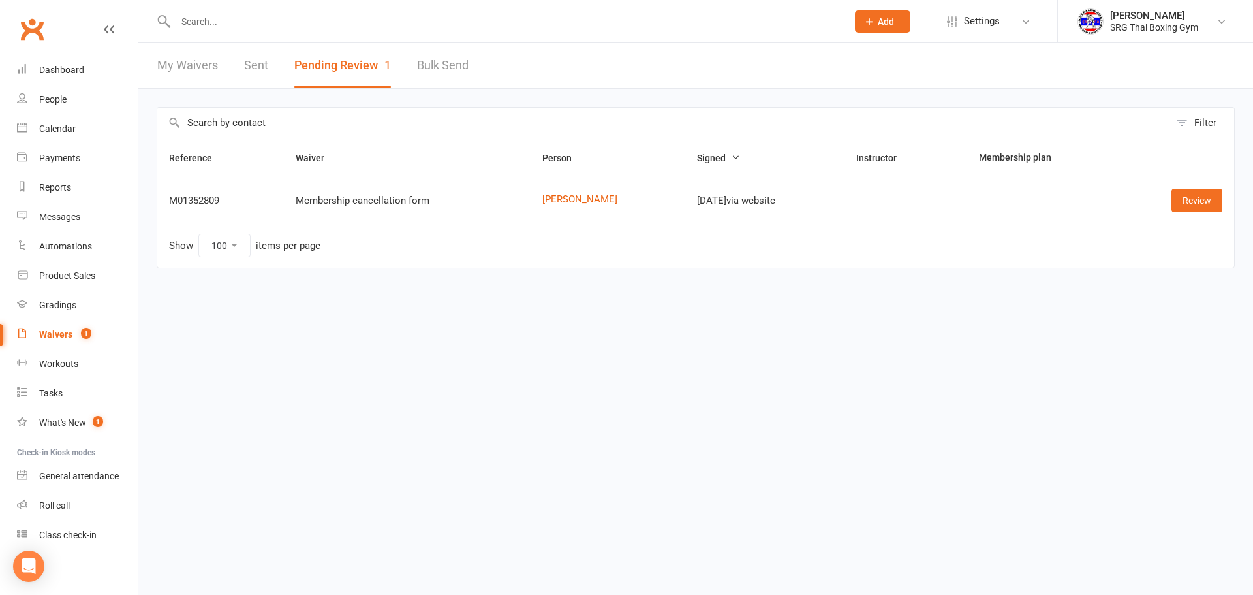
click at [226, 17] on input "text" at bounding box center [505, 21] width 667 height 18
drag, startPoint x: 511, startPoint y: 173, endPoint x: 552, endPoint y: 195, distance: 46.7
click at [522, 178] on table "Reference Waiver Person Signed Instructor Membership plan M01352809 Membership …" at bounding box center [696, 203] width 1079 height 131
click at [552, 195] on link "[PERSON_NAME]" at bounding box center [608, 199] width 131 height 11
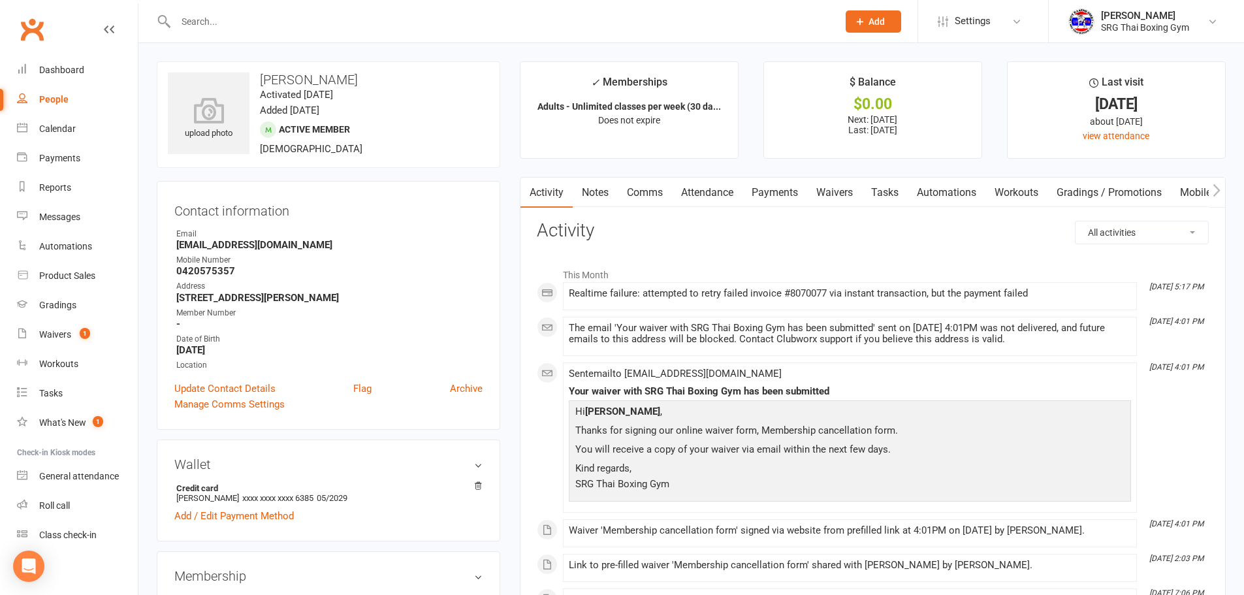
click at [845, 223] on h3 "Activity" at bounding box center [873, 231] width 672 height 20
click at [851, 189] on link "Waivers" at bounding box center [834, 193] width 55 height 30
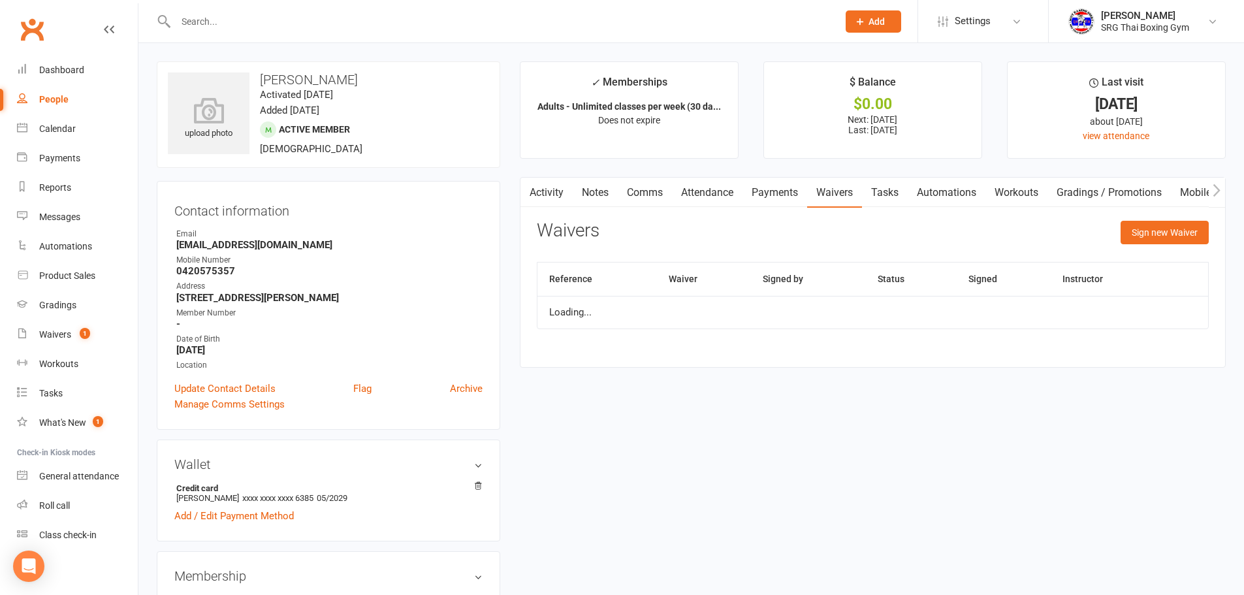
click at [1169, 246] on div "Sign new Waiver" at bounding box center [1164, 236] width 88 height 31
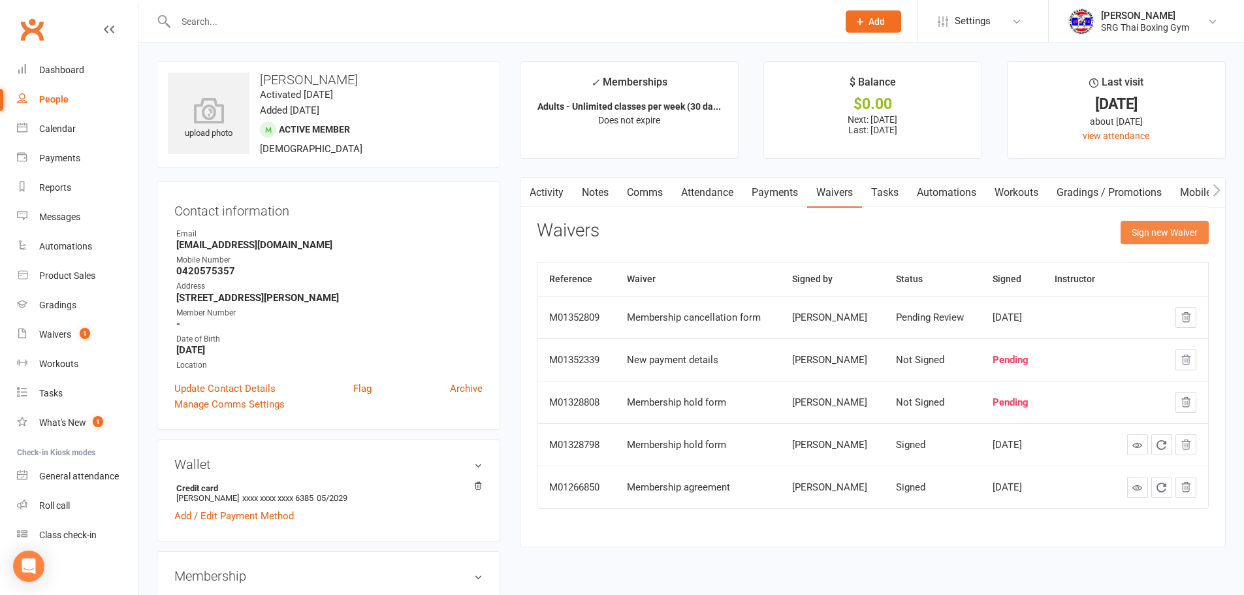
click at [1159, 227] on button "Sign new Waiver" at bounding box center [1164, 233] width 88 height 24
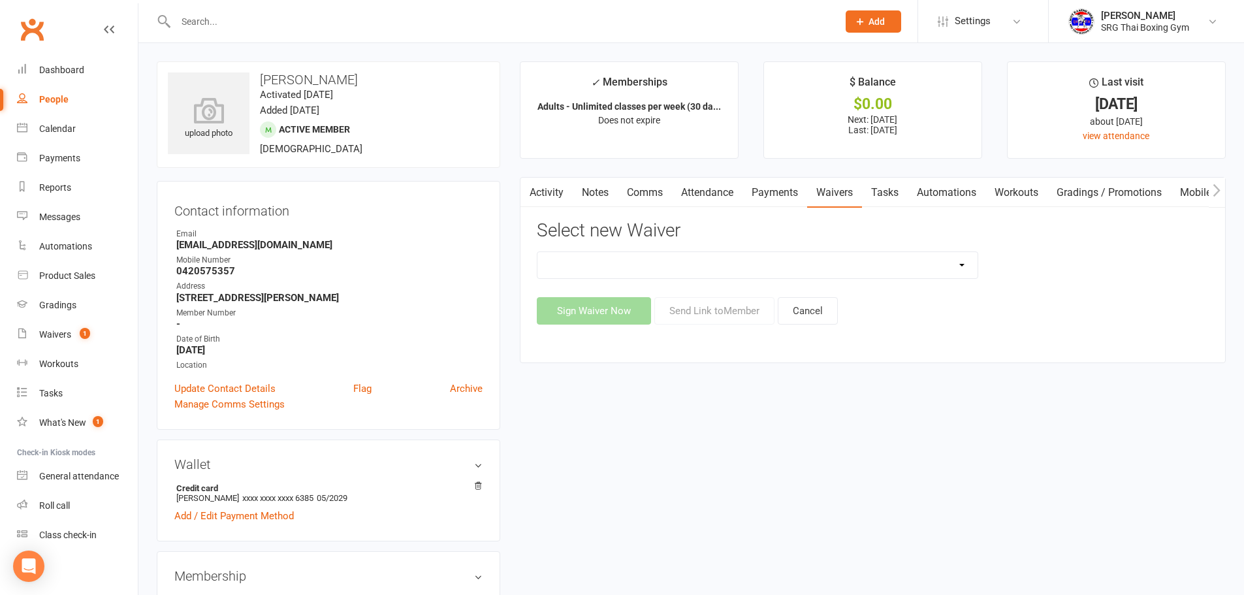
click at [808, 252] on select "Membership agreement Membership cancellation form Membership hold form New paym…" at bounding box center [757, 265] width 440 height 26
select select "12787"
click at [537, 252] on select "Membership agreement Membership cancellation form Membership hold form New paym…" at bounding box center [757, 265] width 440 height 26
click at [725, 313] on button "Send Link to Member" at bounding box center [714, 310] width 120 height 27
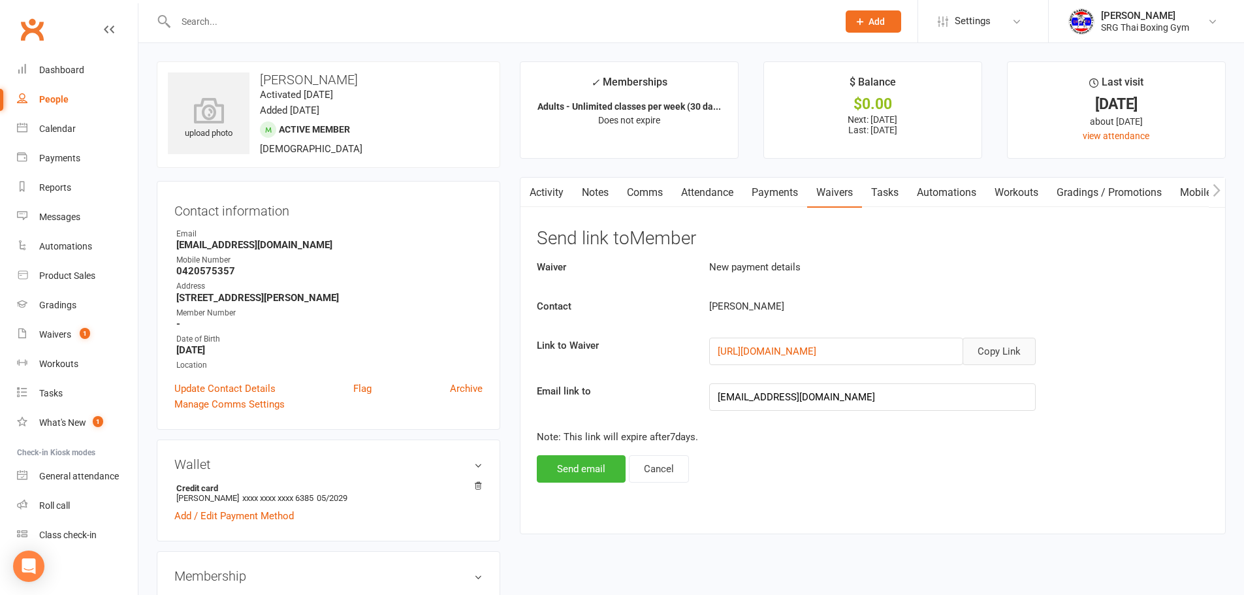
click at [1027, 354] on button "Copy Link" at bounding box center [998, 351] width 73 height 27
click at [731, 187] on link "Attendance" at bounding box center [707, 193] width 71 height 30
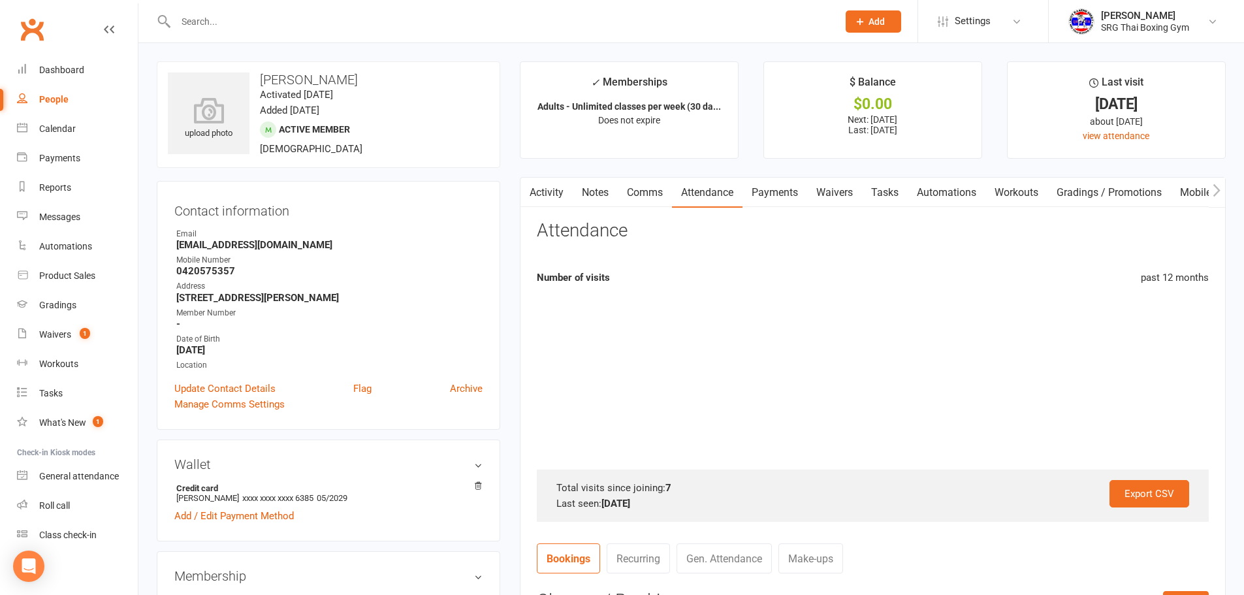
click at [759, 187] on link "Payments" at bounding box center [774, 193] width 65 height 30
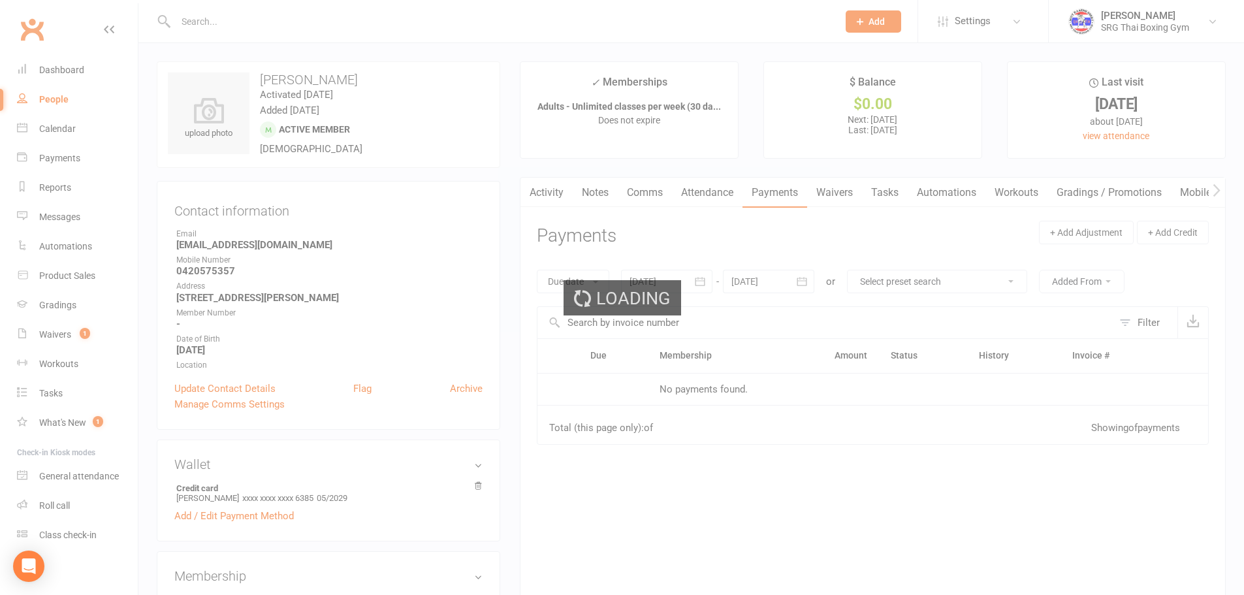
click at [768, 187] on div "Loading" at bounding box center [622, 297] width 1244 height 595
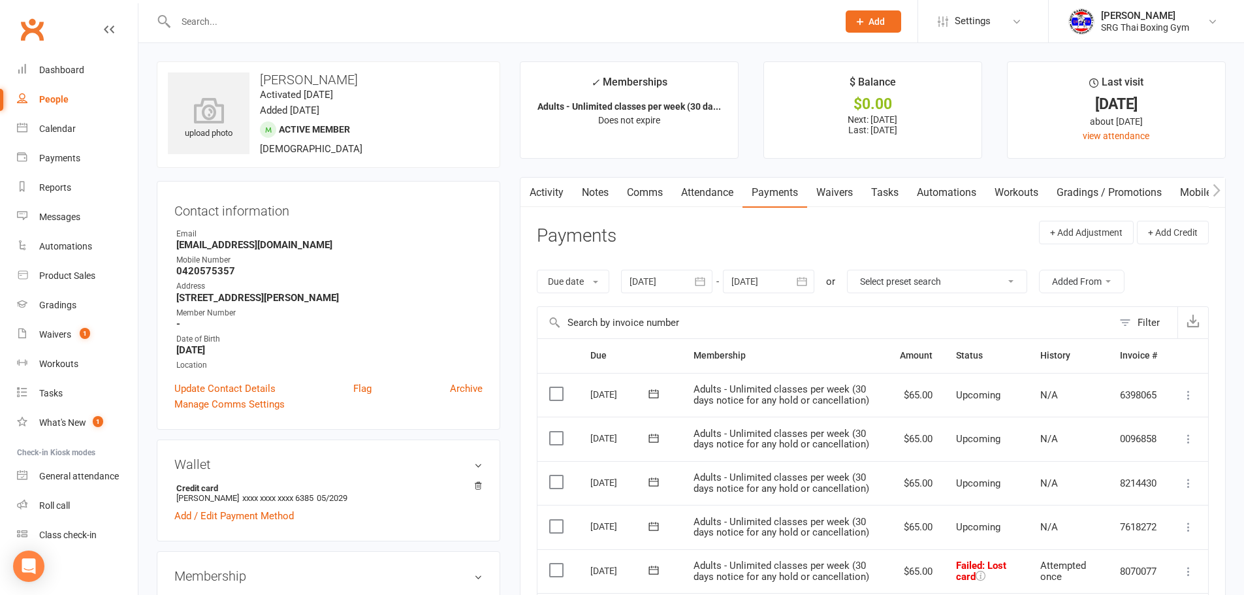
click at [645, 274] on div at bounding box center [666, 282] width 91 height 24
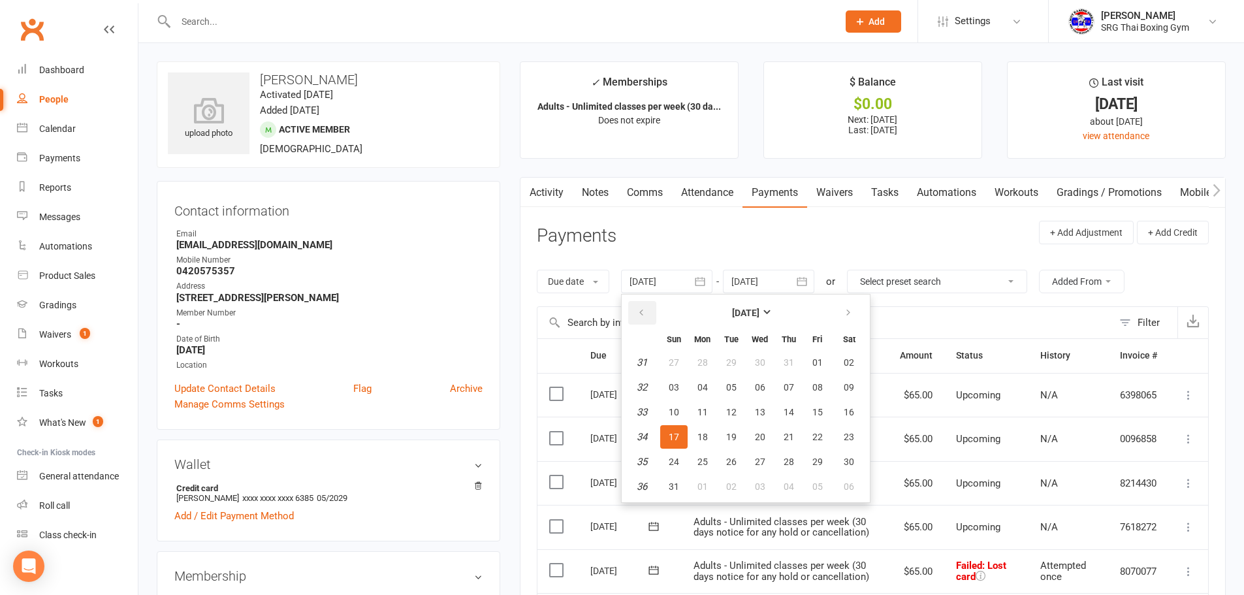
click at [636, 306] on button "button" at bounding box center [642, 313] width 28 height 24
click at [655, 309] on button "button" at bounding box center [642, 313] width 28 height 24
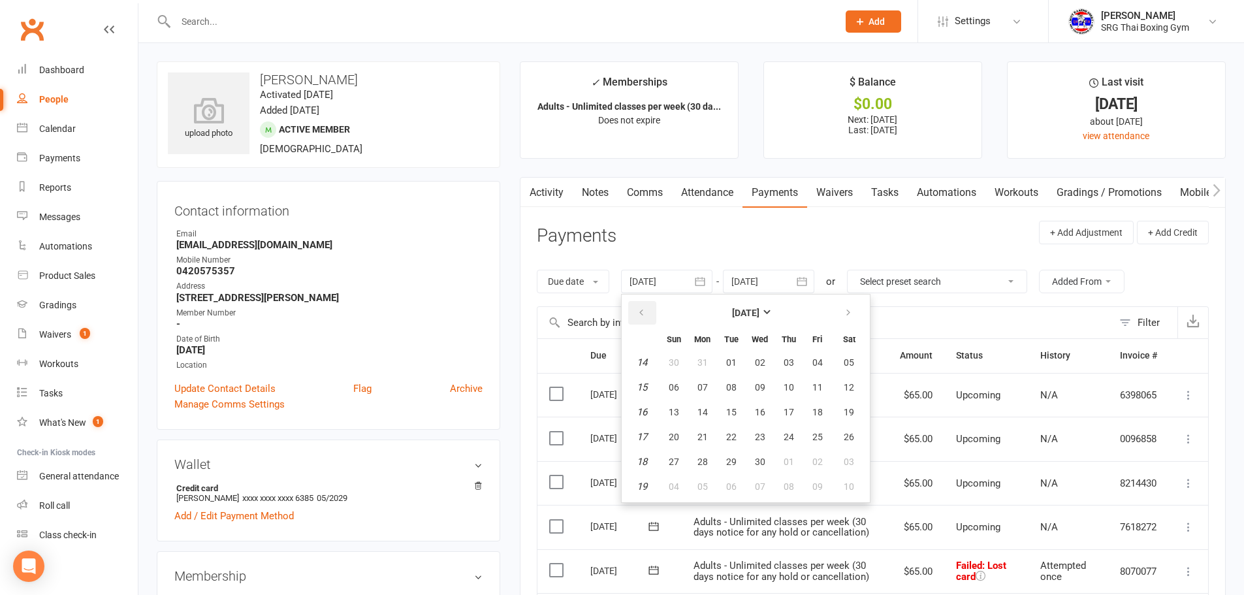
click at [655, 309] on button "button" at bounding box center [642, 313] width 28 height 24
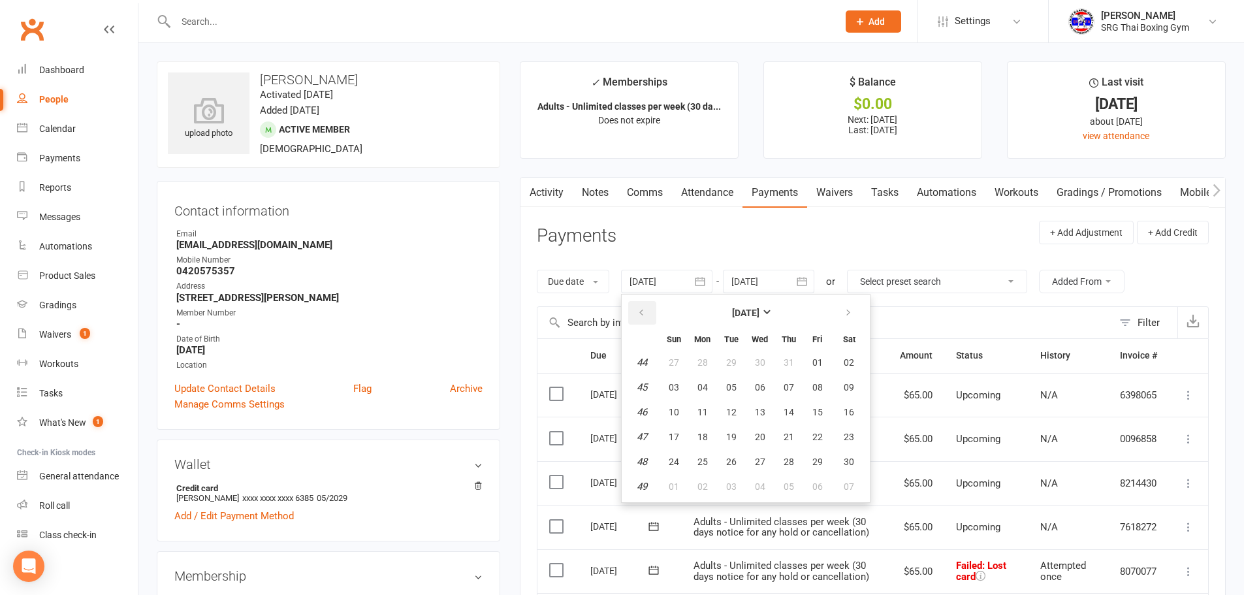
click at [655, 309] on button "button" at bounding box center [642, 313] width 28 height 24
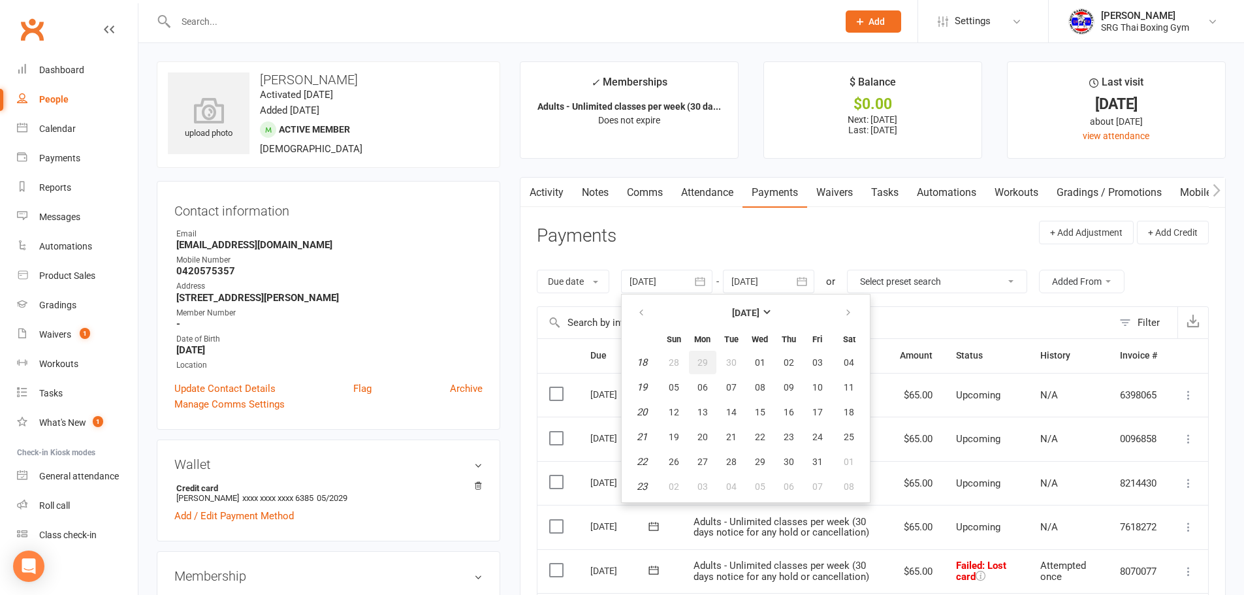
click at [694, 366] on button "29" at bounding box center [702, 363] width 27 height 24
type input "[DATE]"
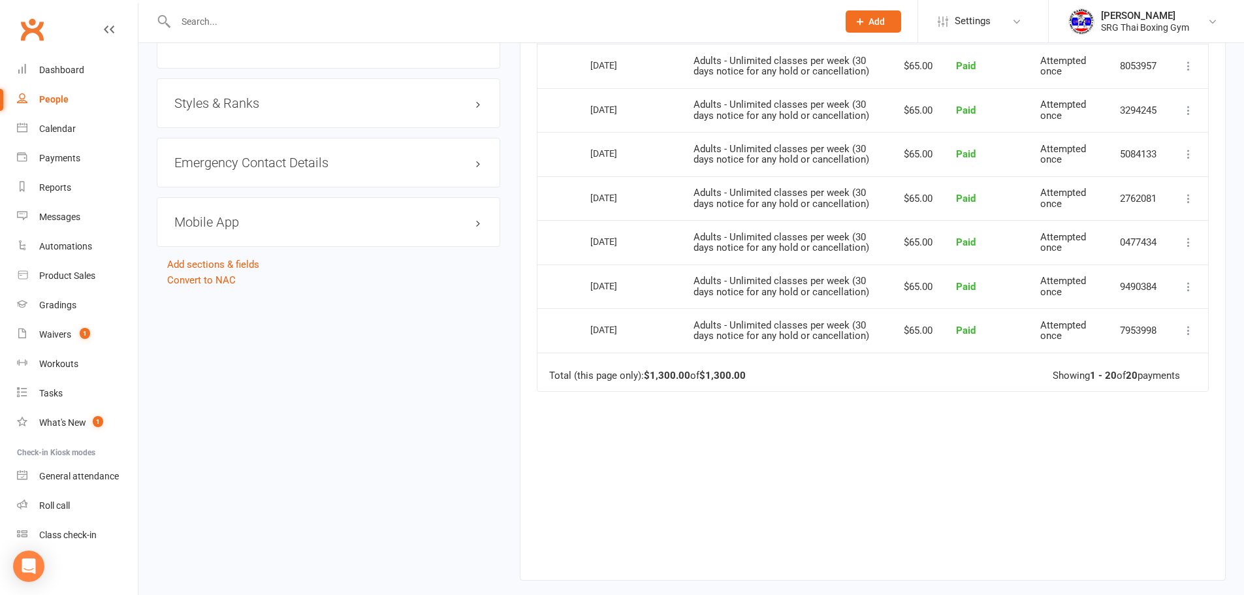
scroll to position [1035, 0]
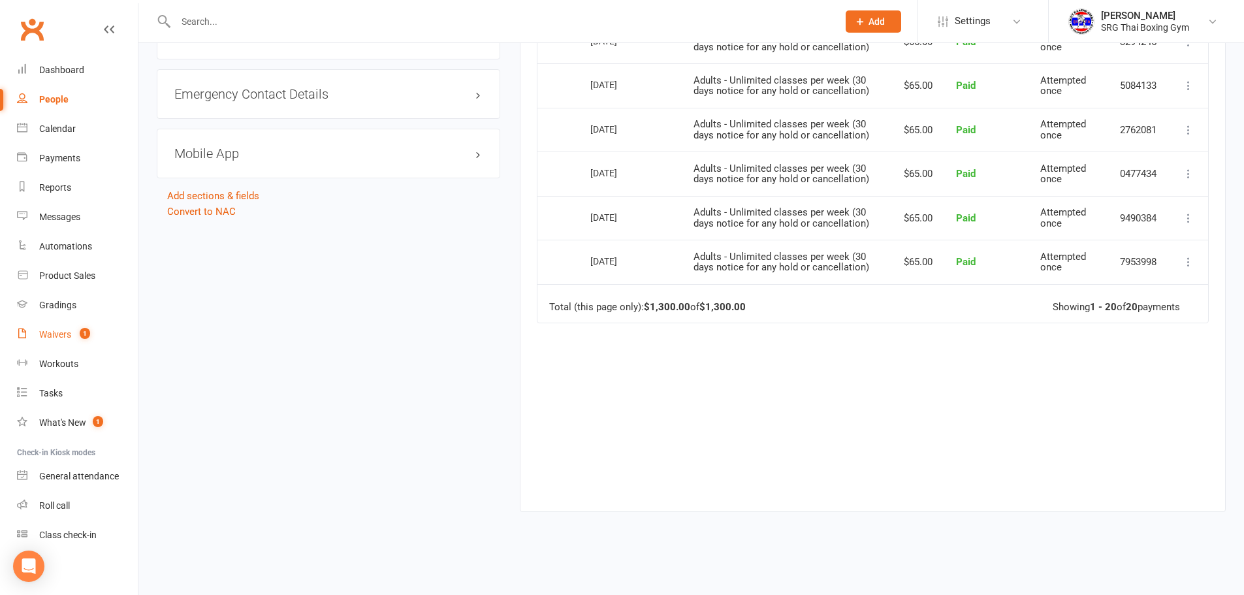
click at [91, 326] on link "Waivers 1" at bounding box center [77, 334] width 121 height 29
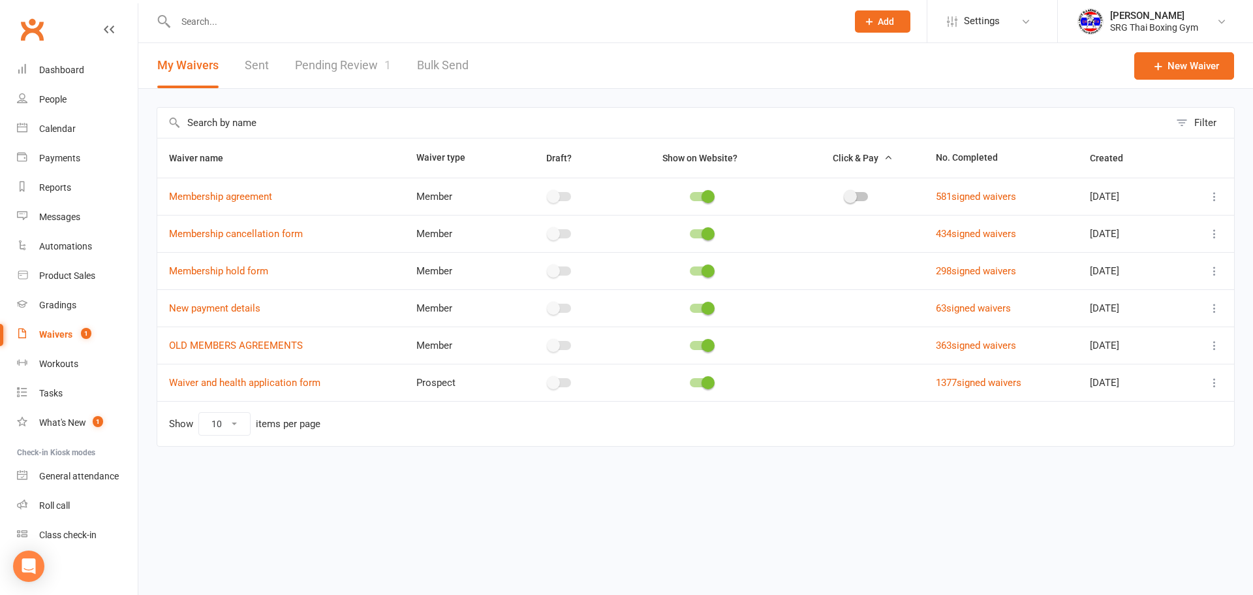
click at [1084, 426] on td "Show 10 25 50 100 items per page" at bounding box center [695, 423] width 1077 height 45
click at [1158, 99] on div "Filter Waiver name Waiver type Draft? Show on Website? Click & Pay No. Complete…" at bounding box center [695, 286] width 1115 height 394
